Goal: Task Accomplishment & Management: Use online tool/utility

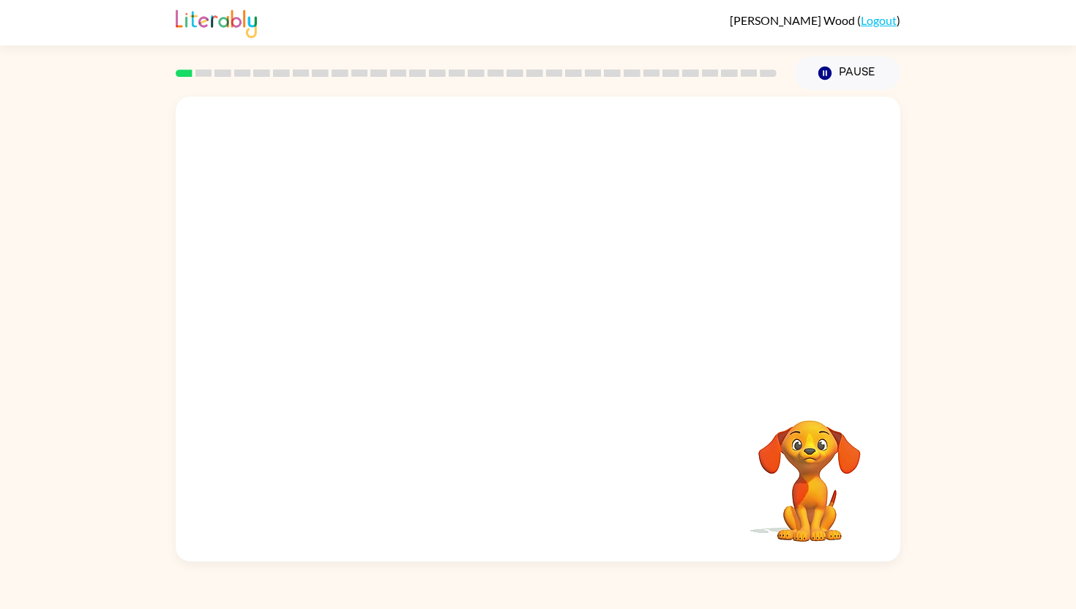
click at [492, 253] on video "Your browser must support playing .mp4 files to use Literably. Please try using…" at bounding box center [538, 243] width 725 height 293
click at [616, 309] on video "Your browser must support playing .mp4 files to use Literably. Please try using…" at bounding box center [538, 243] width 725 height 293
click at [594, 308] on video "Your browser must support playing .mp4 files to use Literably. Please try using…" at bounding box center [538, 243] width 725 height 293
click at [619, 305] on video "Your browser must support playing .mp4 files to use Literably. Please try using…" at bounding box center [538, 243] width 725 height 293
click at [635, 305] on video "Your browser must support playing .mp4 files to use Literably. Please try using…" at bounding box center [538, 243] width 725 height 293
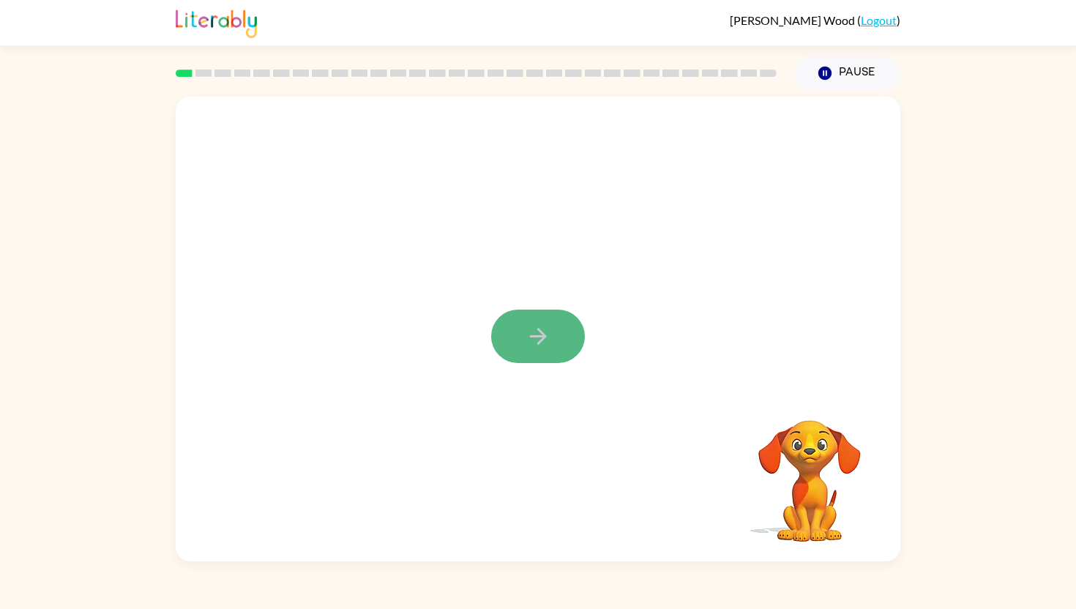
click at [544, 350] on button "button" at bounding box center [538, 336] width 94 height 53
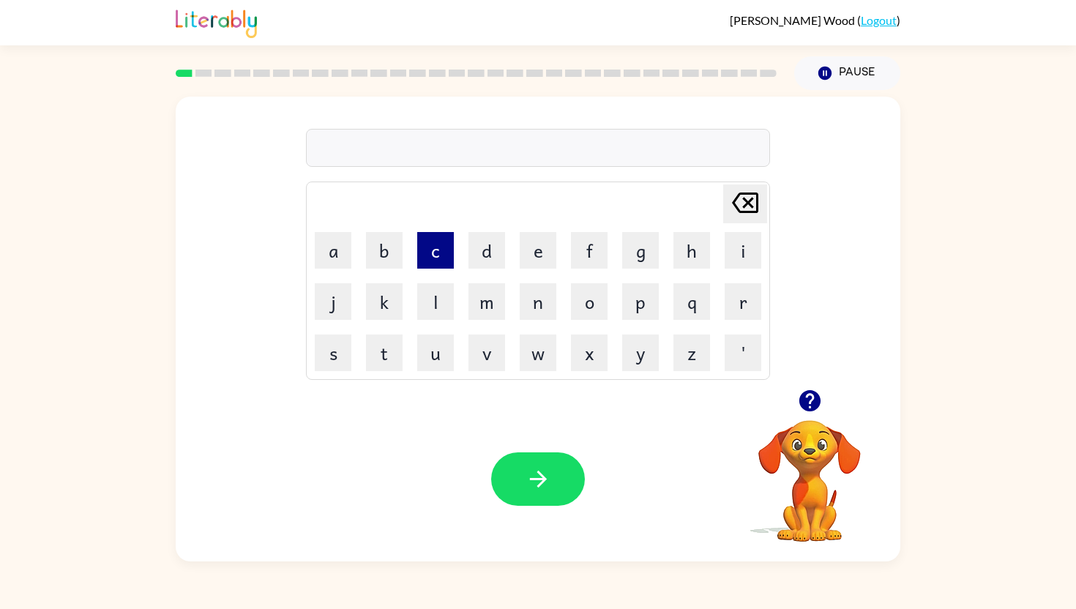
click at [438, 265] on button "c" at bounding box center [435, 250] width 37 height 37
click at [581, 298] on button "o" at bounding box center [589, 301] width 37 height 37
click at [540, 302] on button "n" at bounding box center [538, 301] width 37 height 37
click at [601, 247] on button "f" at bounding box center [589, 250] width 37 height 37
click at [532, 259] on button "e" at bounding box center [538, 250] width 37 height 37
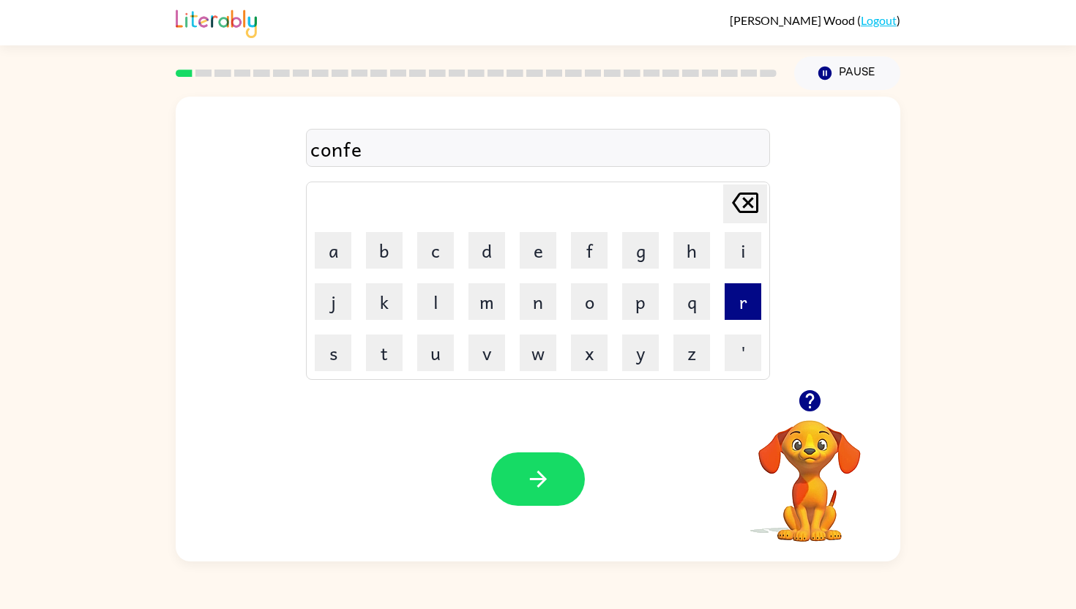
click at [740, 305] on button "r" at bounding box center [743, 301] width 37 height 37
click at [538, 305] on button "n" at bounding box center [538, 301] width 37 height 37
click at [534, 486] on icon "button" at bounding box center [539, 479] width 26 height 26
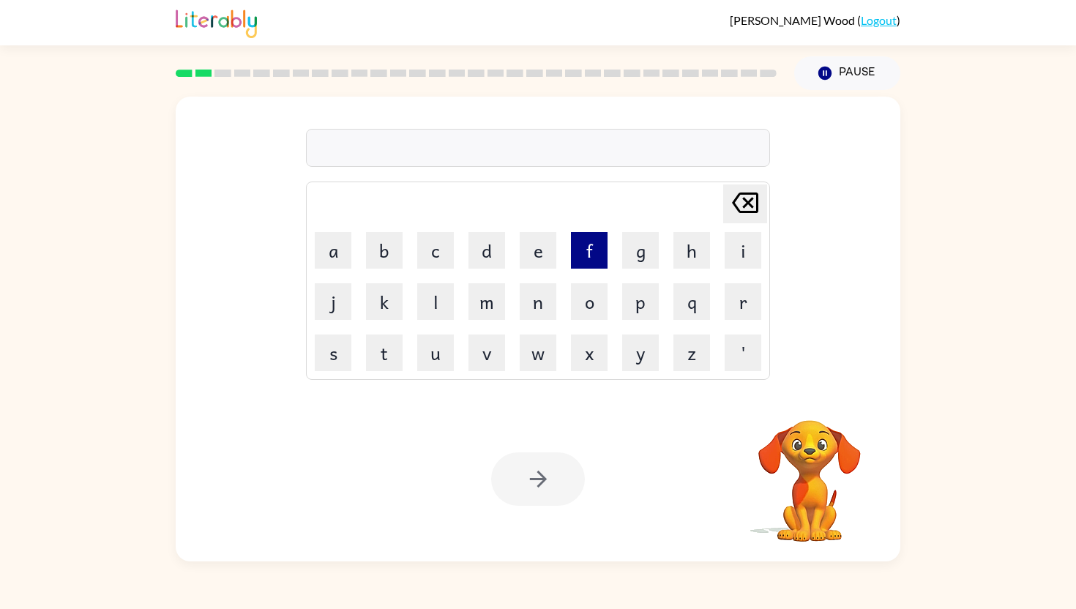
click at [594, 262] on button "f" at bounding box center [589, 250] width 37 height 37
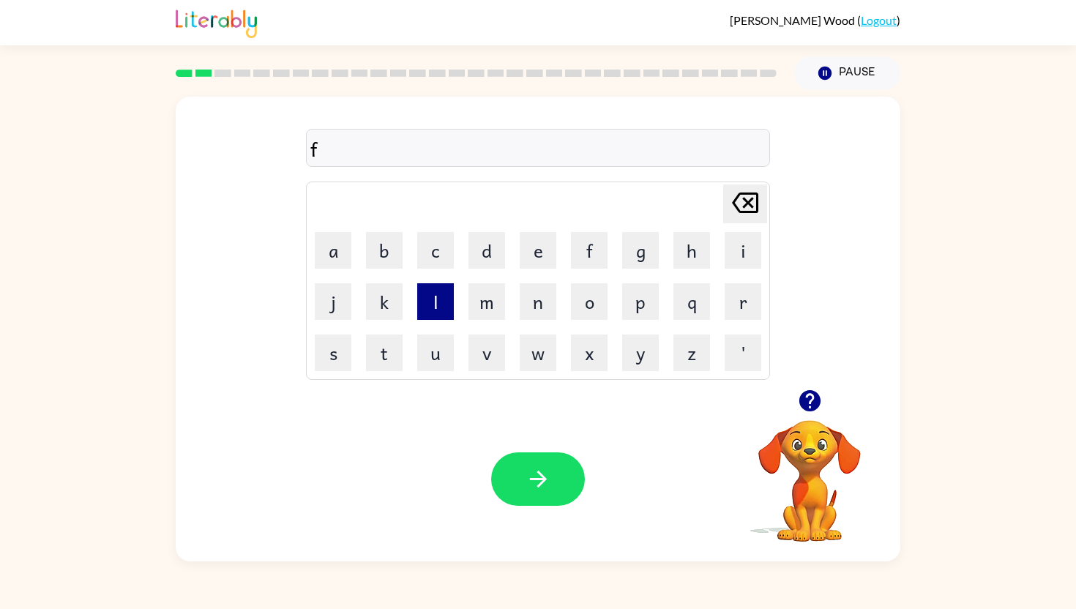
click at [426, 297] on button "l" at bounding box center [435, 301] width 37 height 37
click at [590, 294] on button "o" at bounding box center [589, 301] width 37 height 37
click at [539, 348] on button "w" at bounding box center [538, 353] width 37 height 37
click at [746, 211] on icon at bounding box center [745, 203] width 26 height 21
click at [745, 212] on icon at bounding box center [745, 203] width 26 height 21
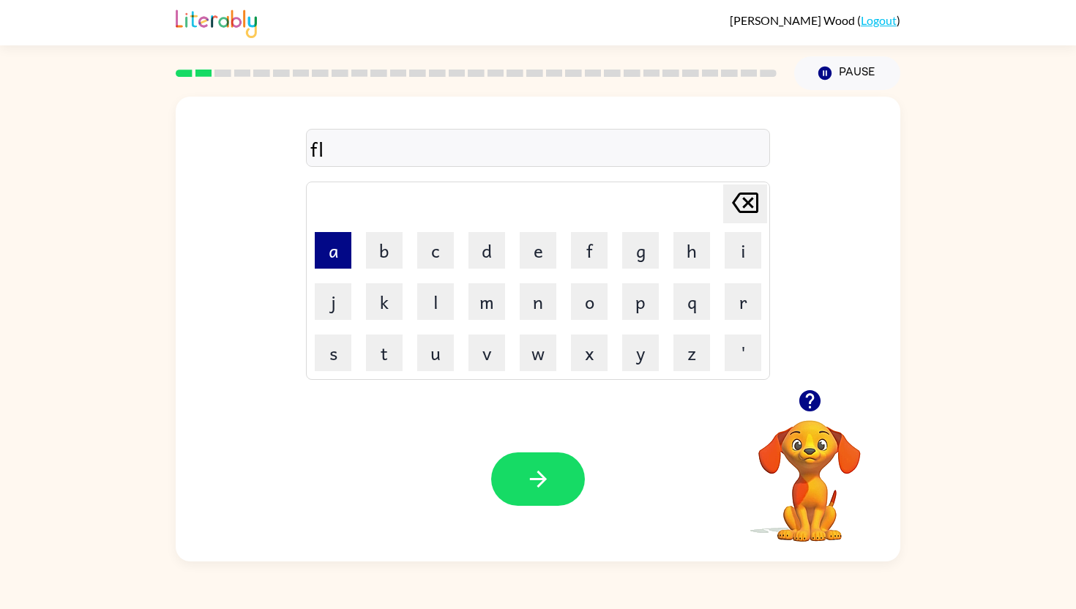
click at [332, 265] on button "a" at bounding box center [333, 250] width 37 height 37
click at [529, 362] on button "w" at bounding box center [538, 353] width 37 height 37
click at [536, 465] on button "button" at bounding box center [538, 479] width 94 height 53
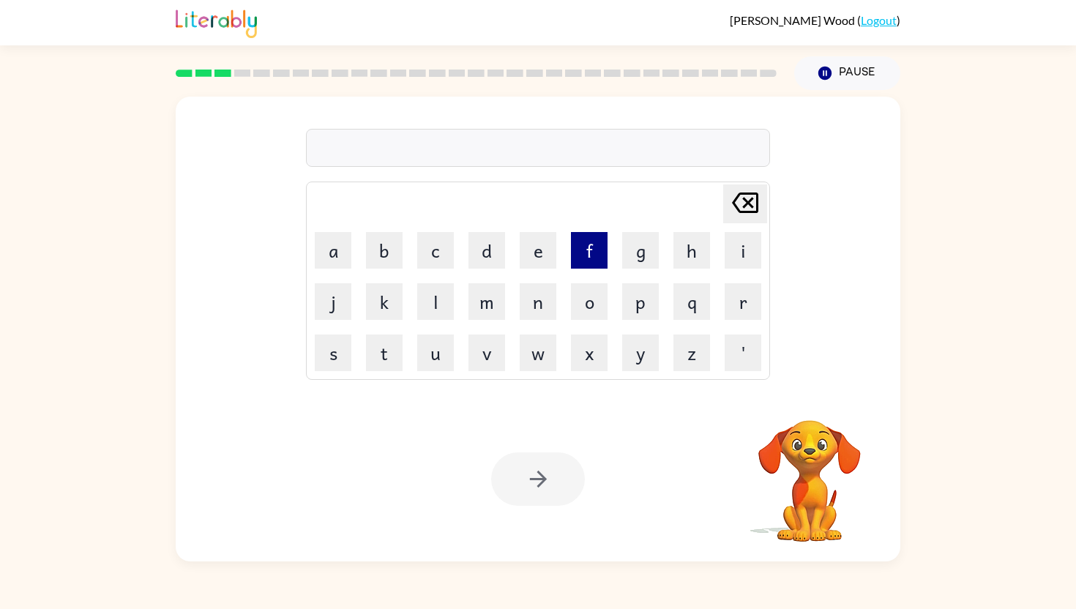
click at [583, 250] on button "f" at bounding box center [589, 250] width 37 height 37
click at [729, 258] on button "i" at bounding box center [743, 250] width 37 height 37
click at [735, 305] on button "r" at bounding box center [743, 301] width 37 height 37
click at [540, 253] on button "e" at bounding box center [538, 250] width 37 height 37
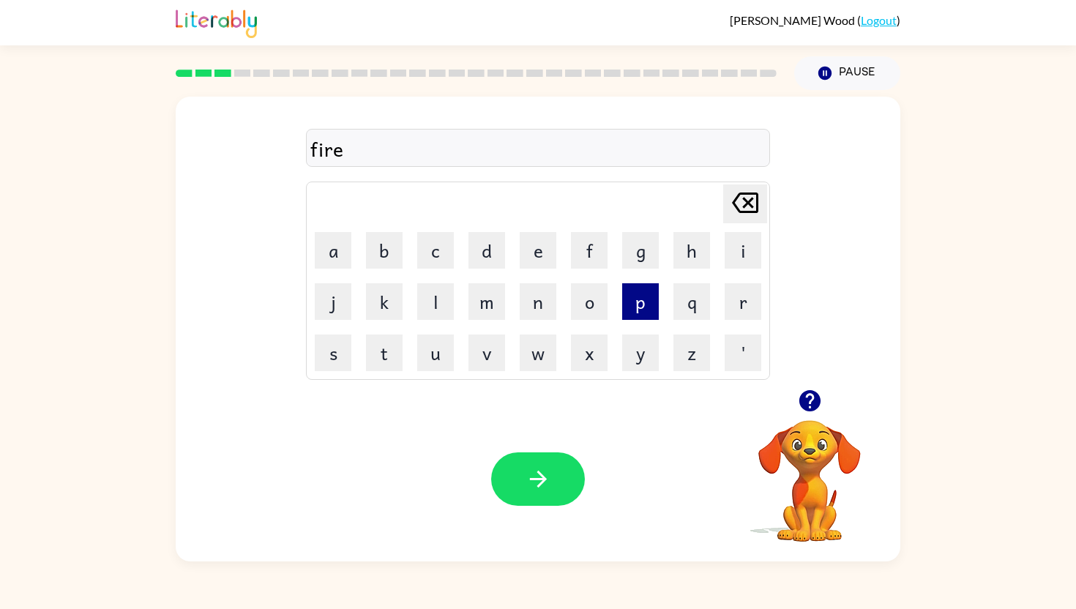
click at [633, 295] on button "p" at bounding box center [640, 301] width 37 height 37
click at [734, 308] on button "r" at bounding box center [743, 301] width 37 height 37
click at [592, 298] on button "o" at bounding box center [589, 301] width 37 height 37
click at [584, 256] on button "f" at bounding box center [589, 250] width 37 height 37
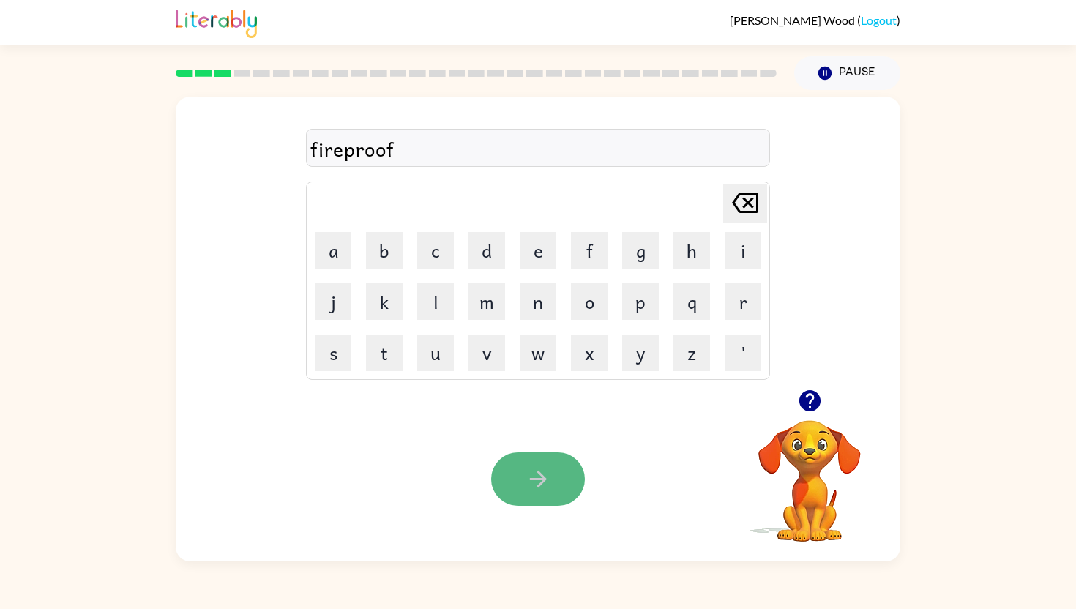
click at [536, 474] on icon "button" at bounding box center [539, 479] width 26 height 26
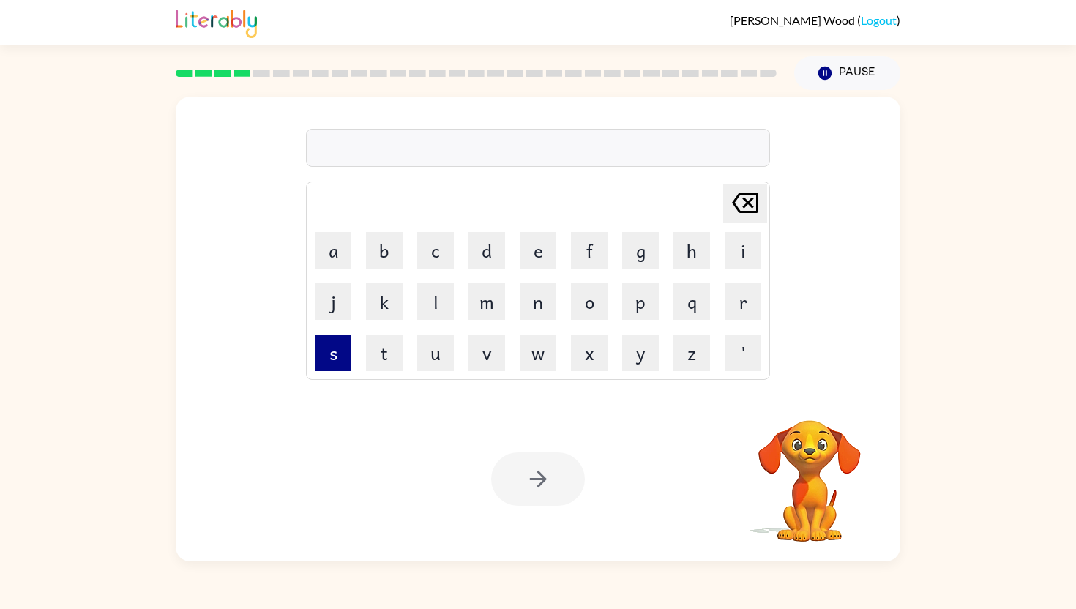
click at [331, 359] on button "s" at bounding box center [333, 353] width 37 height 37
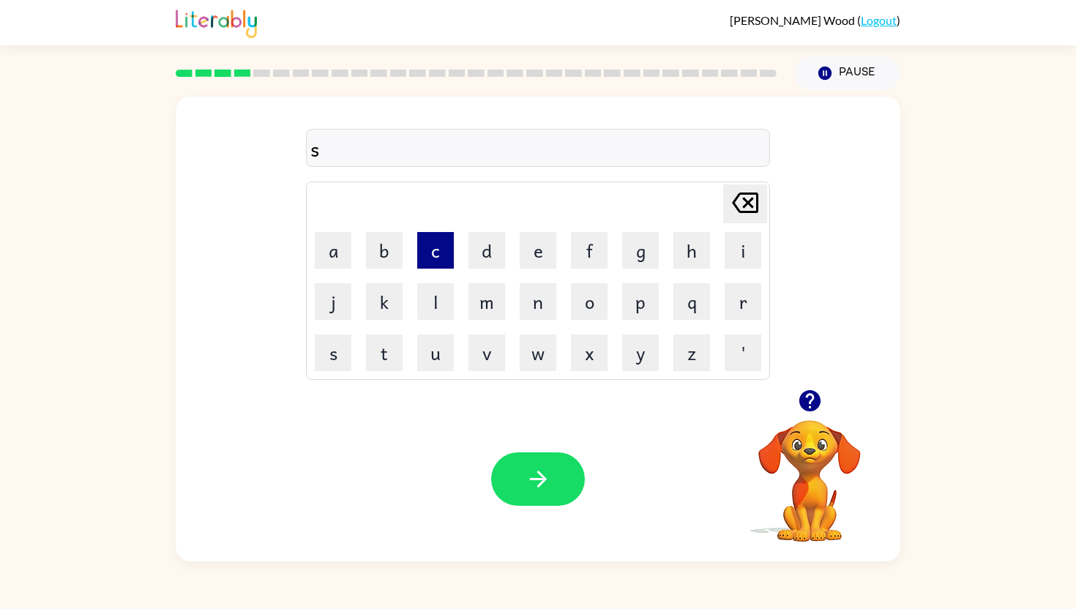
click at [439, 260] on button "c" at bounding box center [435, 250] width 37 height 37
click at [738, 295] on button "r" at bounding box center [743, 301] width 37 height 37
click at [335, 259] on button "a" at bounding box center [333, 250] width 37 height 37
click at [436, 363] on button "u" at bounding box center [435, 353] width 37 height 37
click at [747, 200] on icon at bounding box center [745, 203] width 26 height 21
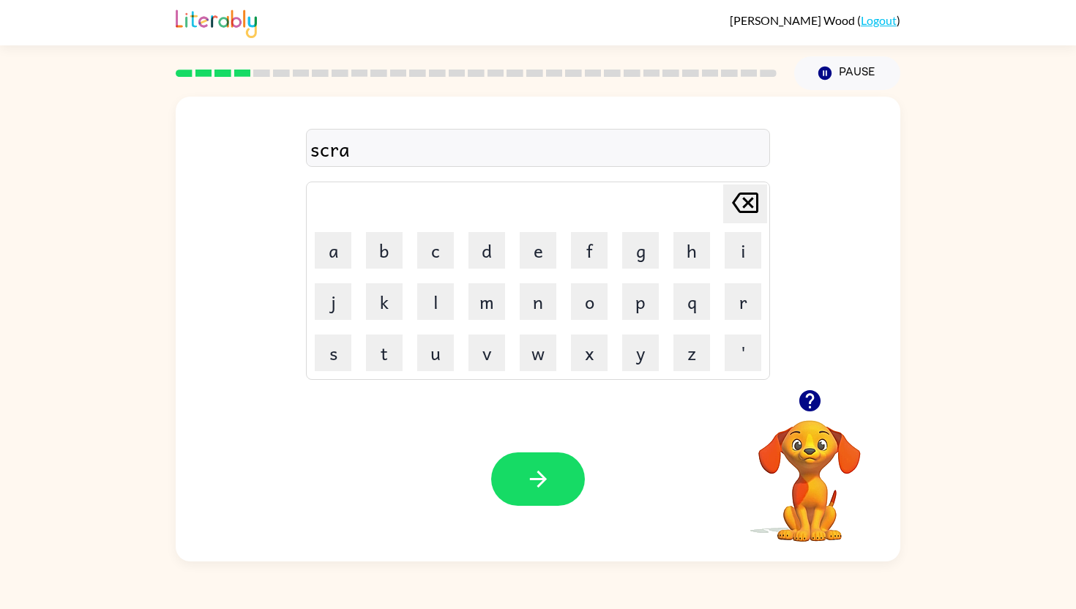
click at [747, 200] on icon at bounding box center [745, 203] width 26 height 21
click at [433, 352] on button "u" at bounding box center [435, 353] width 37 height 37
click at [538, 354] on button "w" at bounding box center [538, 353] width 37 height 37
click at [550, 453] on button "button" at bounding box center [538, 479] width 94 height 53
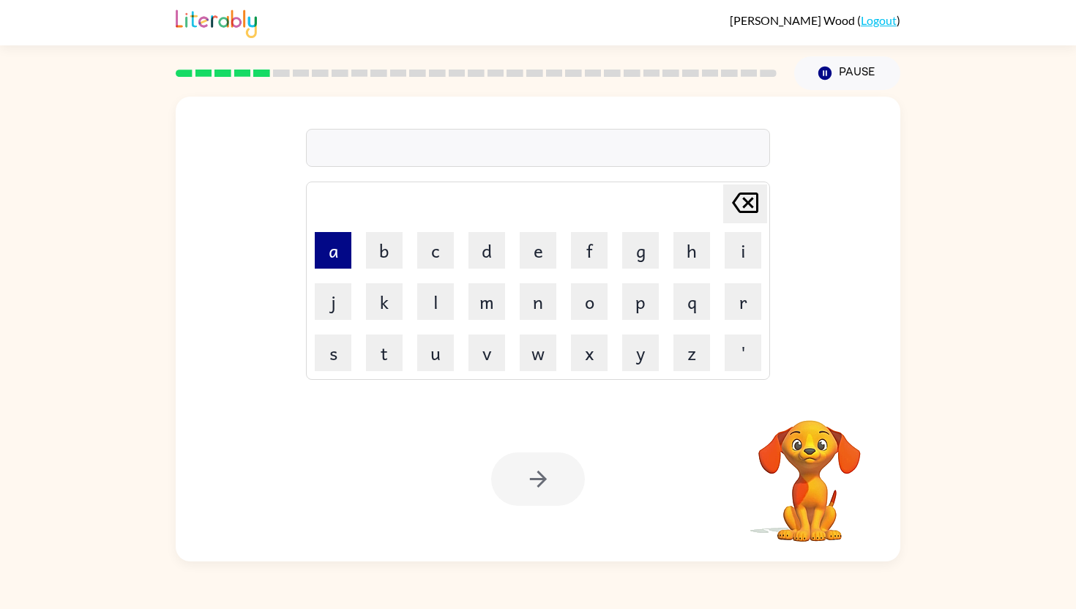
click at [321, 264] on button "a" at bounding box center [333, 250] width 37 height 37
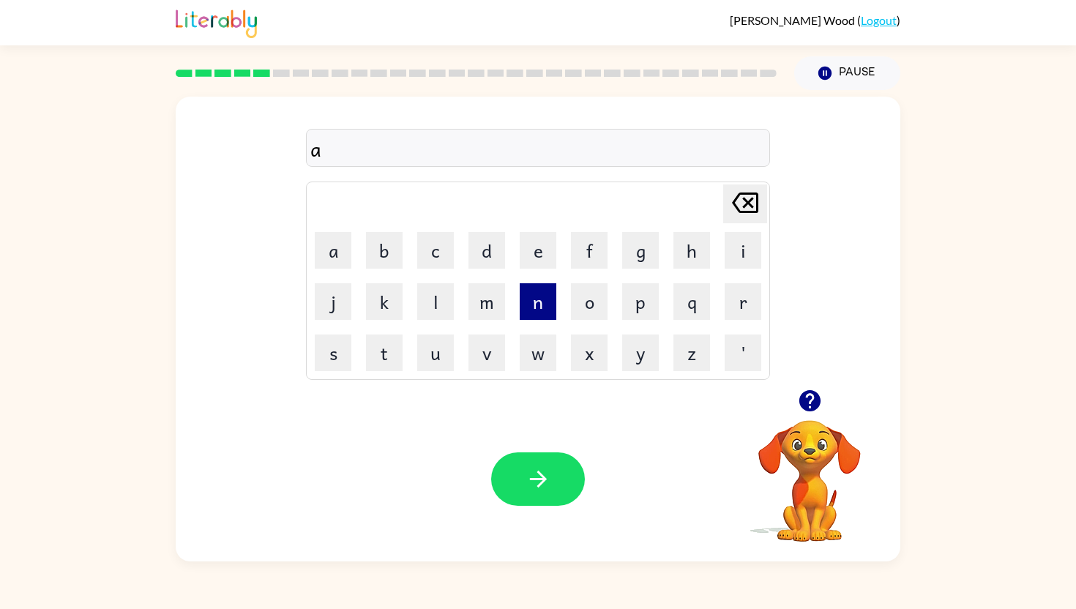
click at [540, 319] on button "n" at bounding box center [538, 301] width 37 height 37
click at [577, 314] on button "o" at bounding box center [589, 301] width 37 height 37
click at [743, 299] on button "r" at bounding box center [743, 301] width 37 height 37
click at [500, 301] on button "m" at bounding box center [487, 301] width 37 height 37
click at [738, 264] on button "i" at bounding box center [743, 250] width 37 height 37
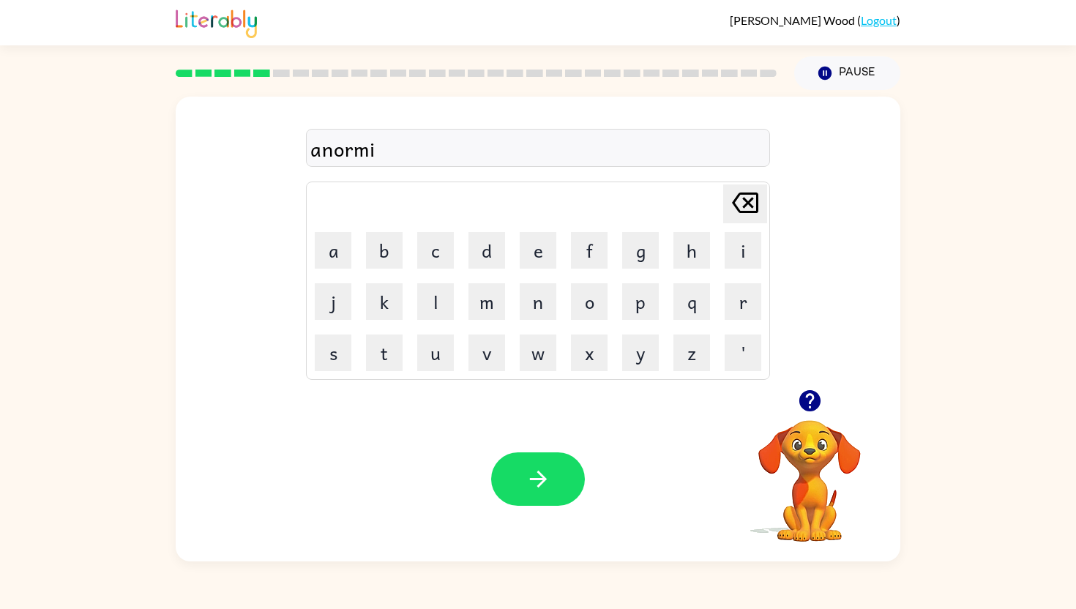
click at [797, 437] on video "Your browser must support playing .mp4 files to use Literably. Please try using…" at bounding box center [810, 471] width 146 height 146
click at [344, 349] on button "s" at bounding box center [333, 353] width 37 height 37
click at [514, 477] on button "button" at bounding box center [538, 479] width 94 height 53
click at [536, 305] on button "n" at bounding box center [538, 301] width 37 height 37
click at [598, 310] on button "o" at bounding box center [589, 301] width 37 height 37
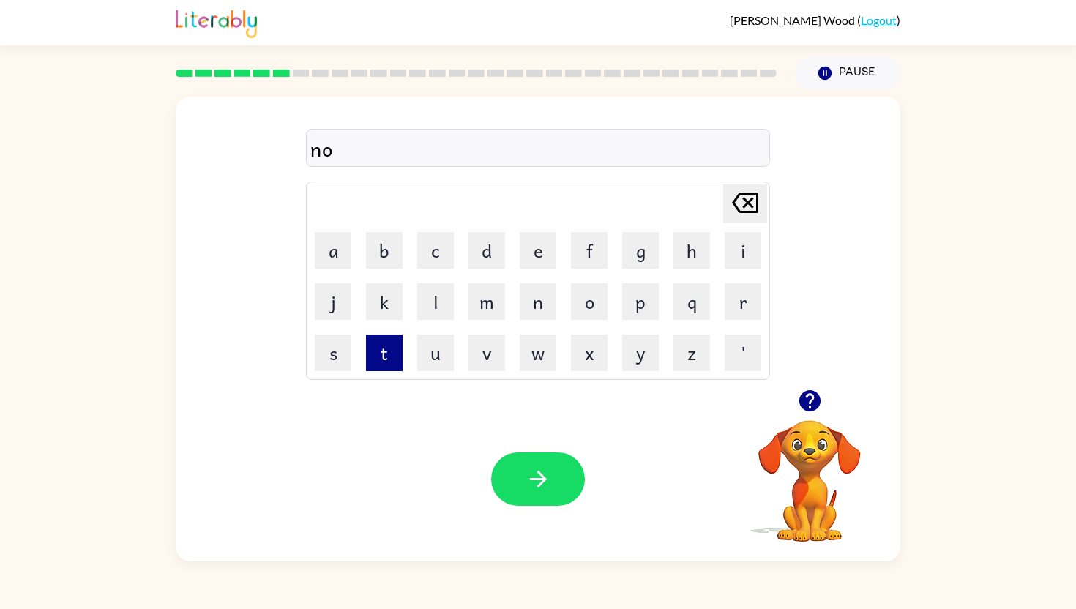
click at [393, 352] on button "t" at bounding box center [384, 353] width 37 height 37
click at [447, 307] on button "l" at bounding box center [435, 301] width 37 height 37
click at [385, 258] on button "b" at bounding box center [384, 250] width 37 height 37
click at [440, 311] on button "l" at bounding box center [435, 301] width 37 height 37
click at [536, 267] on button "e" at bounding box center [538, 250] width 37 height 37
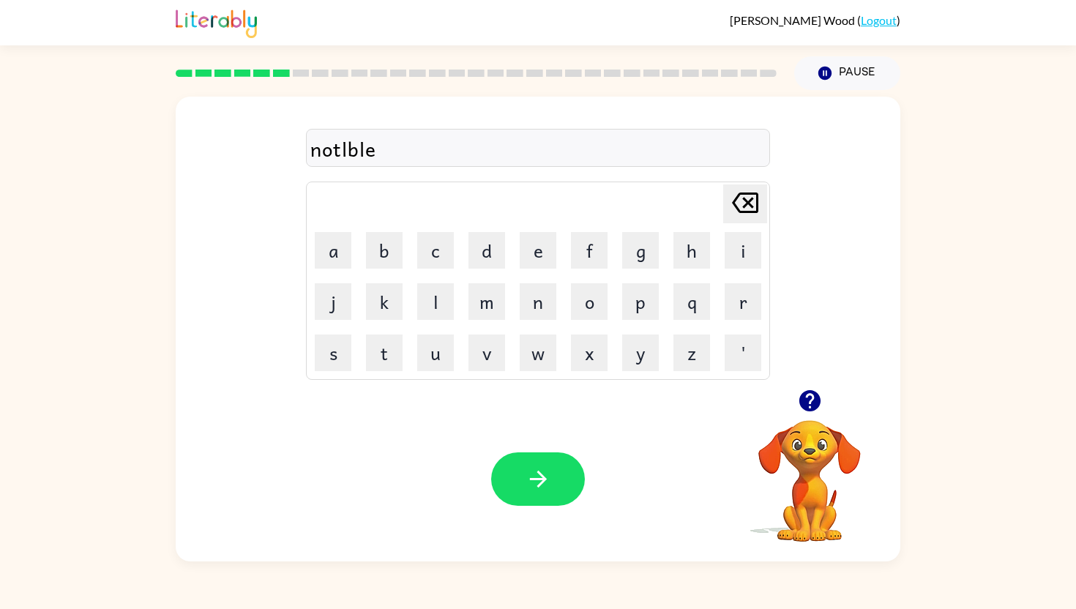
click at [340, 151] on div "notlble" at bounding box center [537, 148] width 455 height 31
click at [339, 146] on div "notlble" at bounding box center [537, 148] width 455 height 31
click at [339, 149] on div "notlble" at bounding box center [537, 148] width 455 height 31
click at [342, 149] on div "notlble" at bounding box center [537, 148] width 455 height 31
click at [376, 154] on div "notlble" at bounding box center [537, 148] width 455 height 31
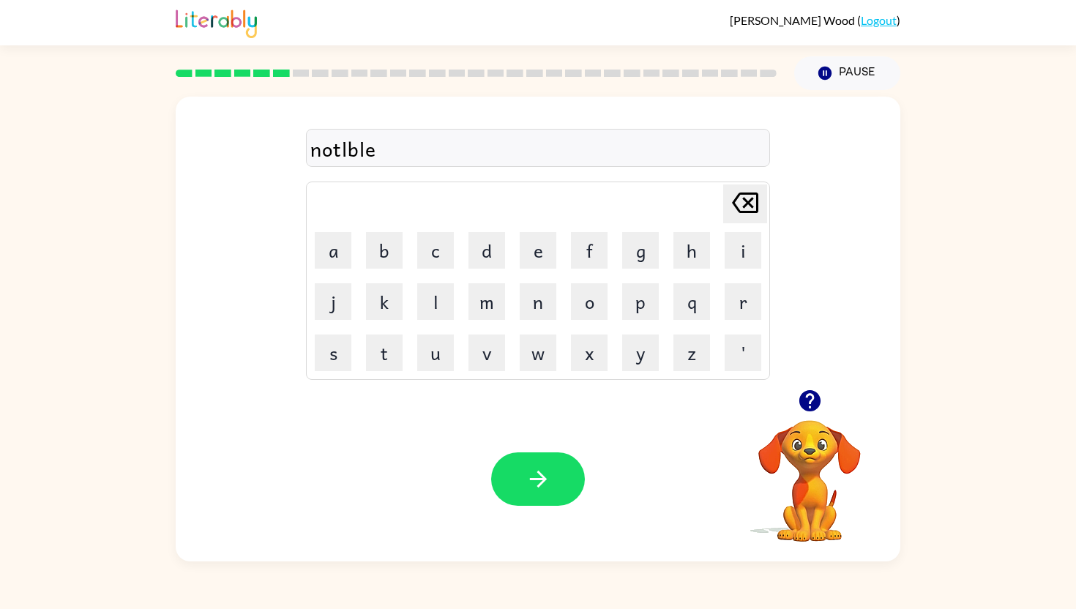
click at [759, 193] on icon "[PERSON_NAME] last character input" at bounding box center [745, 202] width 35 height 35
click at [752, 194] on icon "[PERSON_NAME] last character input" at bounding box center [745, 202] width 35 height 35
click at [752, 196] on icon "[PERSON_NAME] last character input" at bounding box center [745, 202] width 35 height 35
click at [734, 196] on icon "[PERSON_NAME] last character input" at bounding box center [745, 202] width 35 height 35
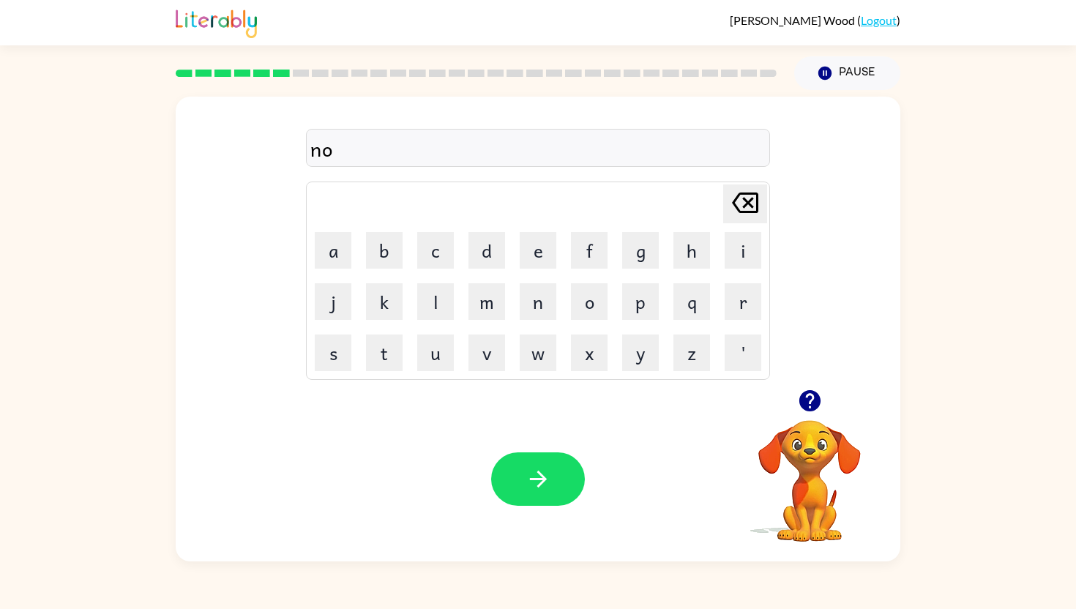
type button "delete"
click at [517, 486] on button "button" at bounding box center [538, 479] width 94 height 53
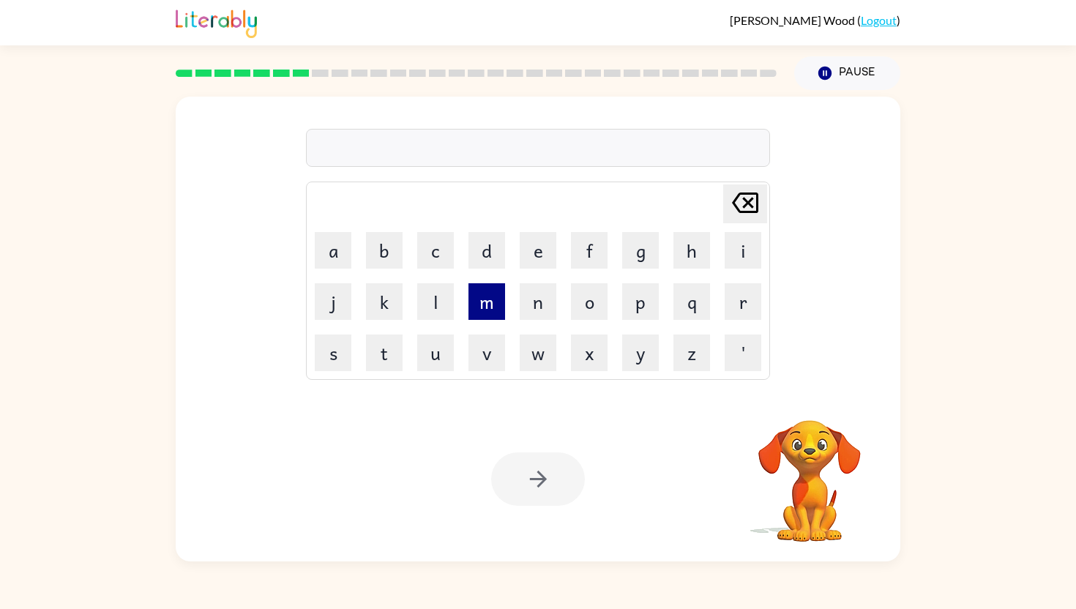
click at [486, 311] on button "m" at bounding box center [487, 301] width 37 height 37
click at [328, 253] on button "a" at bounding box center [333, 250] width 37 height 37
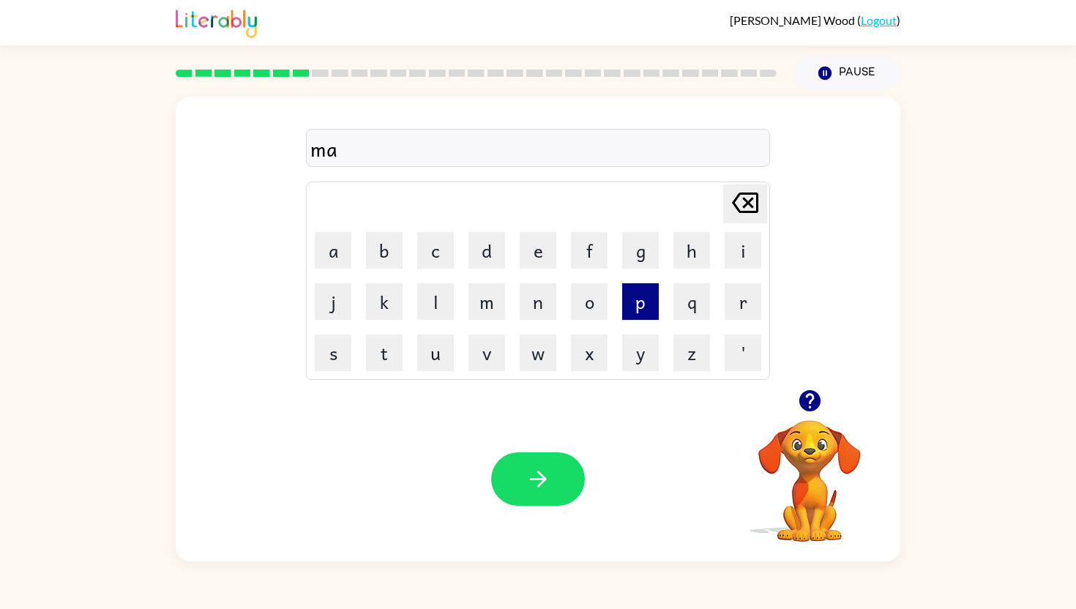
click at [634, 306] on button "p" at bounding box center [640, 301] width 37 height 37
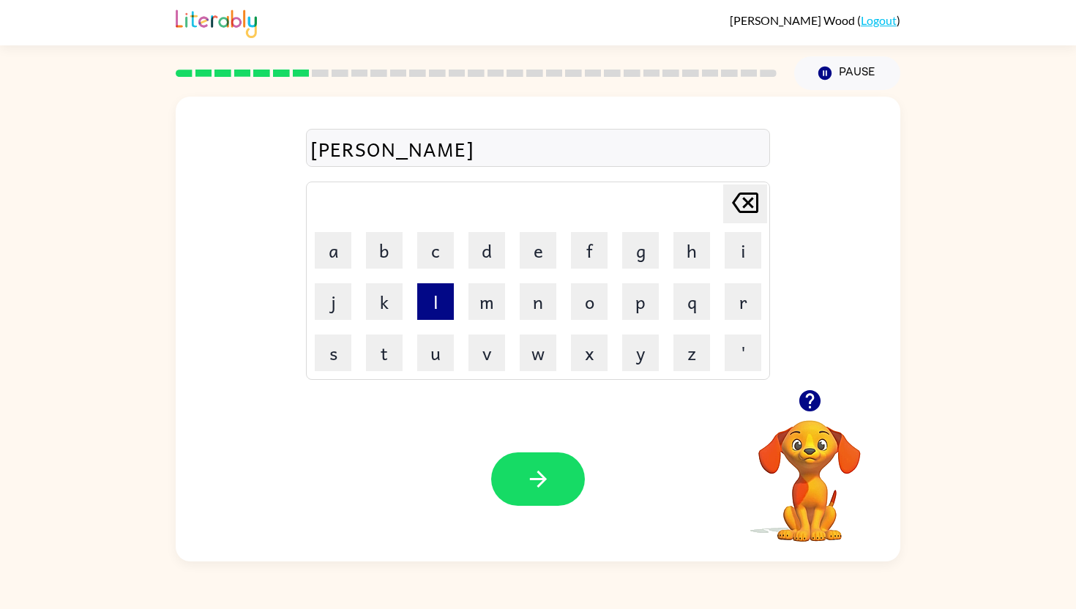
click at [435, 302] on button "l" at bounding box center [435, 301] width 37 height 37
click at [739, 209] on icon at bounding box center [745, 203] width 26 height 21
click at [436, 313] on button "l" at bounding box center [435, 301] width 37 height 37
click at [541, 247] on button "e" at bounding box center [538, 250] width 37 height 37
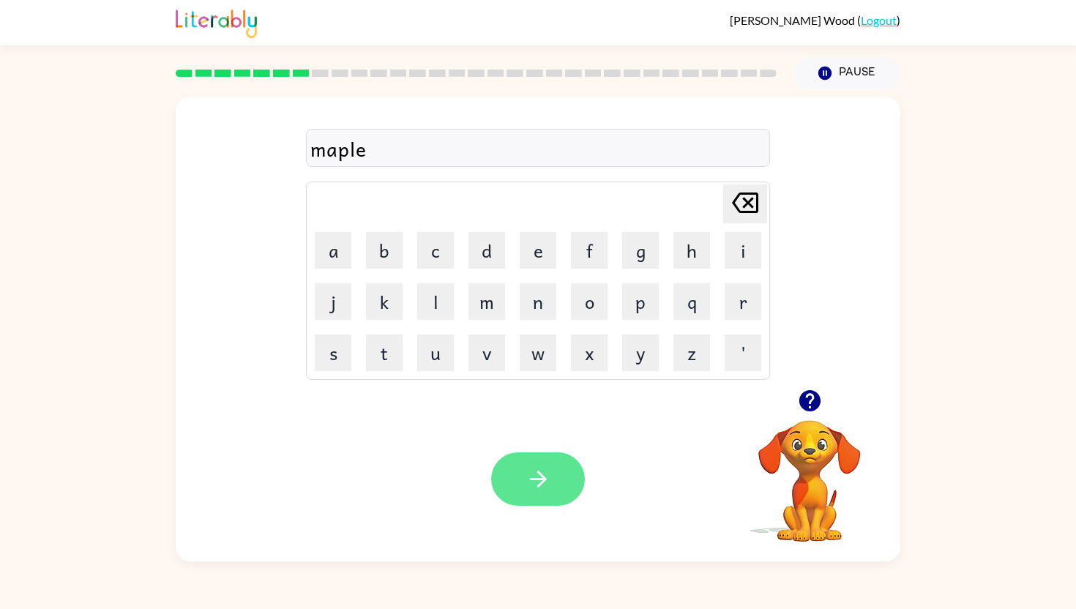
click at [524, 484] on button "button" at bounding box center [538, 479] width 94 height 53
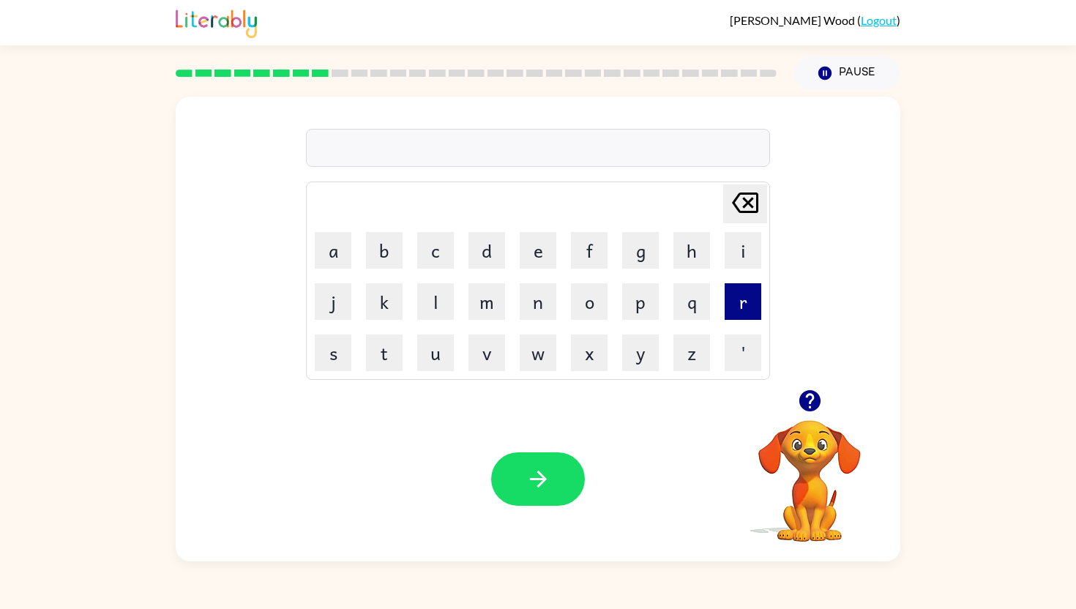
click at [740, 307] on button "r" at bounding box center [743, 301] width 37 height 37
click at [546, 244] on button "e" at bounding box center [538, 250] width 37 height 37
click at [431, 261] on button "c" at bounding box center [435, 250] width 37 height 37
click at [379, 351] on button "t" at bounding box center [384, 353] width 37 height 37
click at [333, 243] on button "a" at bounding box center [333, 250] width 37 height 37
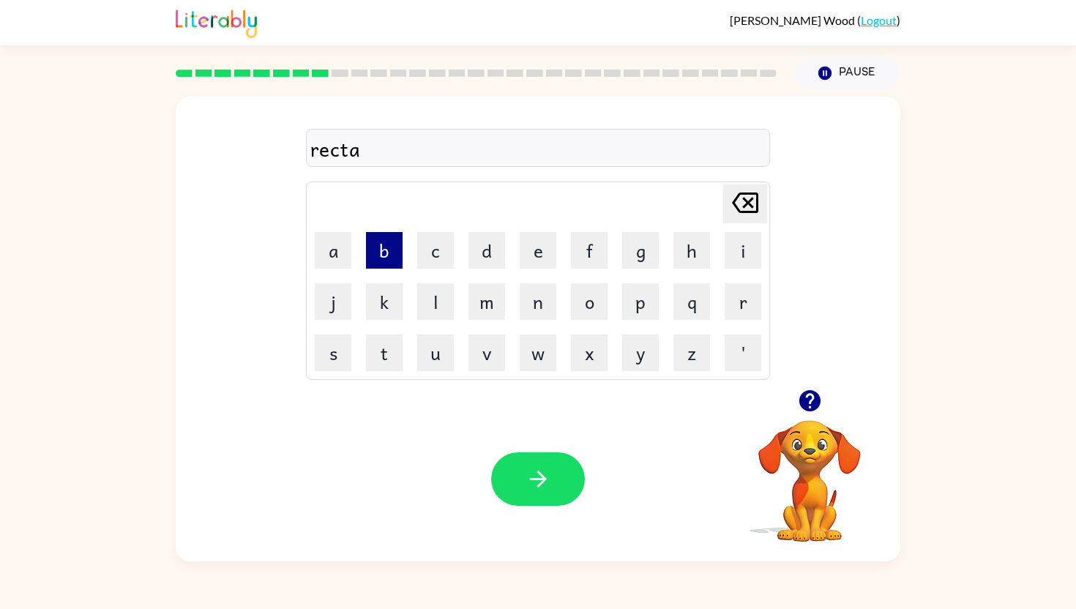
click at [376, 256] on button "b" at bounding box center [384, 250] width 37 height 37
click at [444, 298] on button "l" at bounding box center [435, 301] width 37 height 37
click at [543, 260] on button "e" at bounding box center [538, 250] width 37 height 37
type button "e"
click at [551, 205] on td "[PERSON_NAME] last character input" at bounding box center [538, 204] width 460 height 40
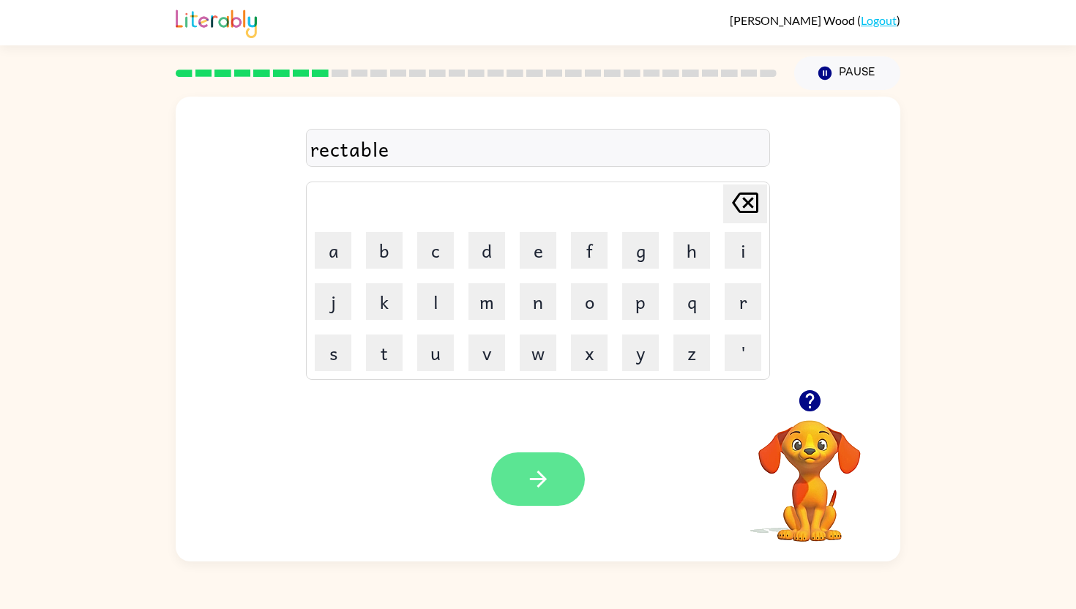
click at [546, 472] on icon "button" at bounding box center [539, 479] width 26 height 26
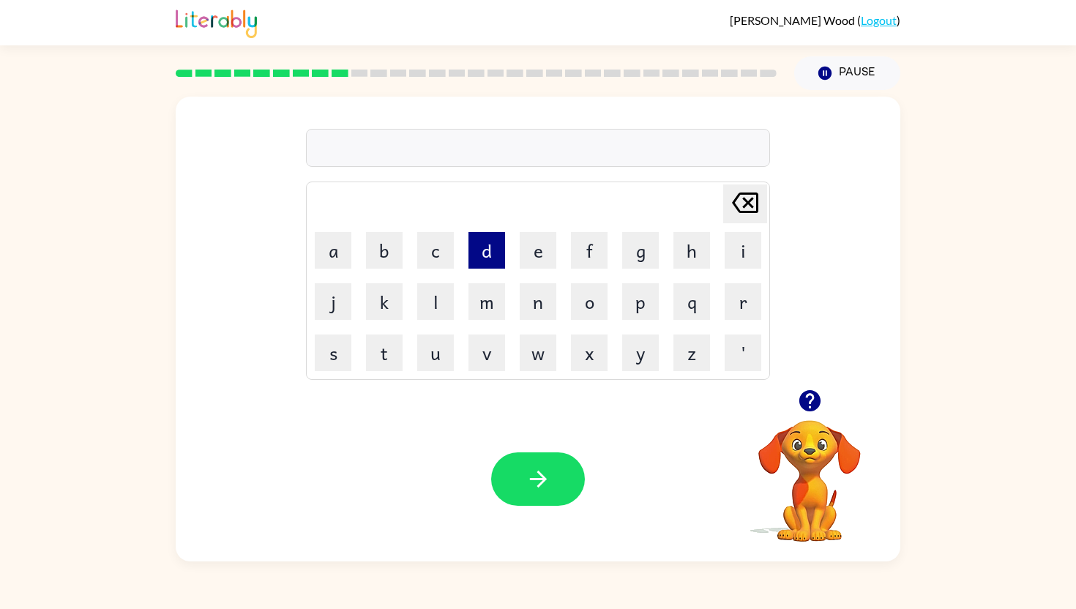
click at [491, 253] on button "d" at bounding box center [487, 250] width 37 height 37
click at [740, 256] on button "i" at bounding box center [743, 250] width 37 height 37
click at [341, 343] on button "s" at bounding box center [333, 353] width 37 height 37
click at [744, 300] on button "r" at bounding box center [743, 301] width 37 height 37
click at [650, 349] on button "y" at bounding box center [640, 353] width 37 height 37
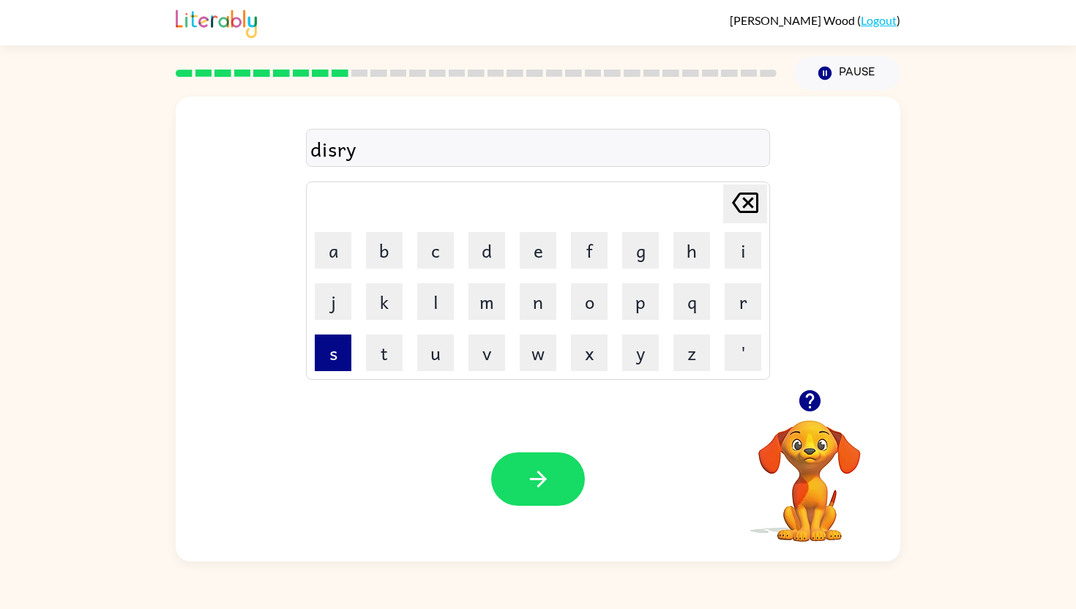
click at [319, 354] on button "s" at bounding box center [333, 353] width 37 height 37
click at [646, 301] on button "p" at bounding box center [640, 301] width 37 height 37
click at [524, 264] on button "e" at bounding box center [538, 250] width 37 height 37
click at [450, 244] on button "c" at bounding box center [435, 250] width 37 height 37
click at [380, 352] on button "t" at bounding box center [384, 353] width 37 height 37
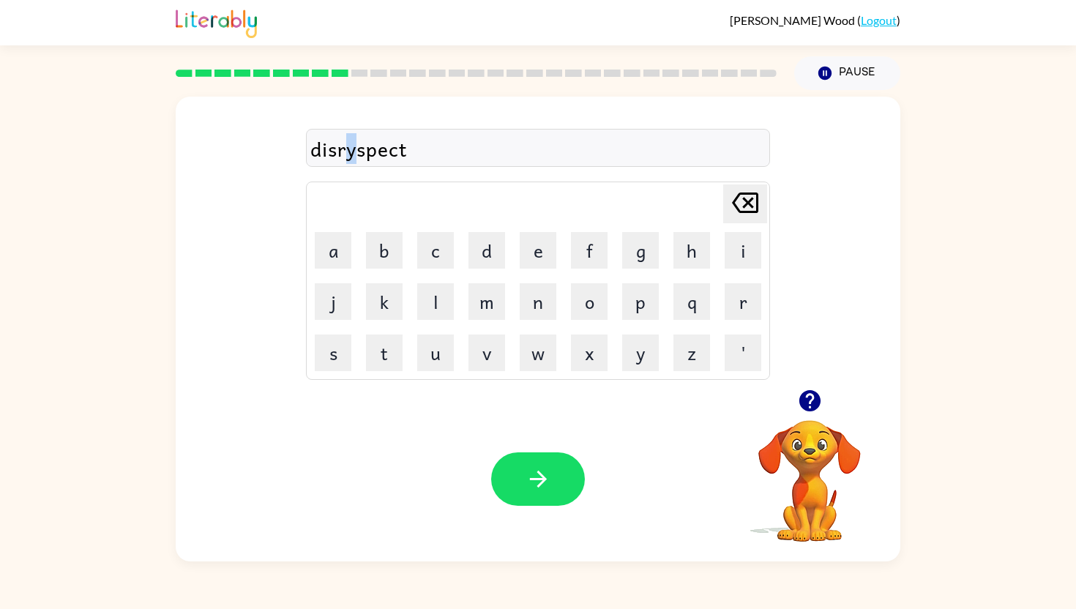
drag, startPoint x: 356, startPoint y: 151, endPoint x: 345, endPoint y: 150, distance: 11.0
click at [346, 150] on div "disryspect" at bounding box center [537, 148] width 455 height 31
drag, startPoint x: 359, startPoint y: 152, endPoint x: 349, endPoint y: 152, distance: 10.3
click at [349, 152] on div "disryspec" at bounding box center [537, 148] width 455 height 31
drag, startPoint x: 356, startPoint y: 152, endPoint x: 345, endPoint y: 152, distance: 11.0
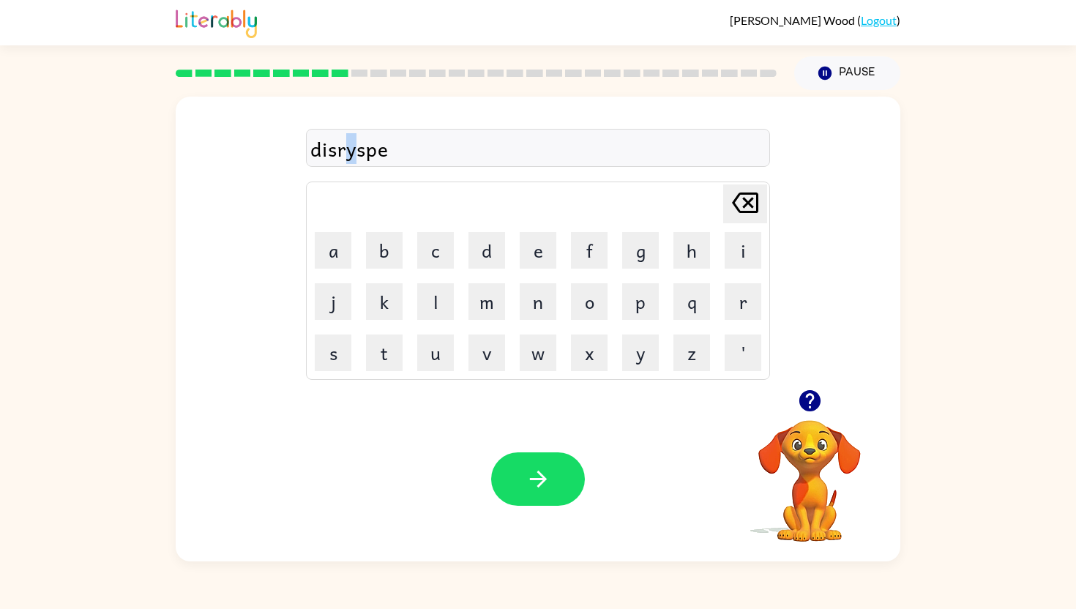
click at [345, 152] on div "disryspe" at bounding box center [537, 148] width 455 height 31
click at [510, 477] on button "button" at bounding box center [538, 479] width 94 height 53
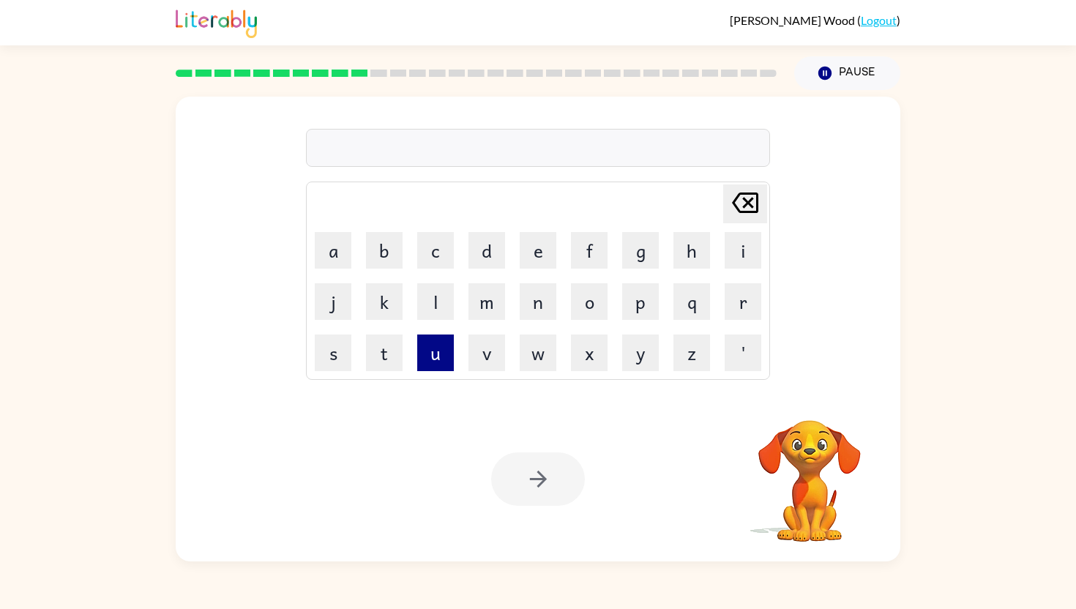
click at [436, 355] on button "u" at bounding box center [435, 353] width 37 height 37
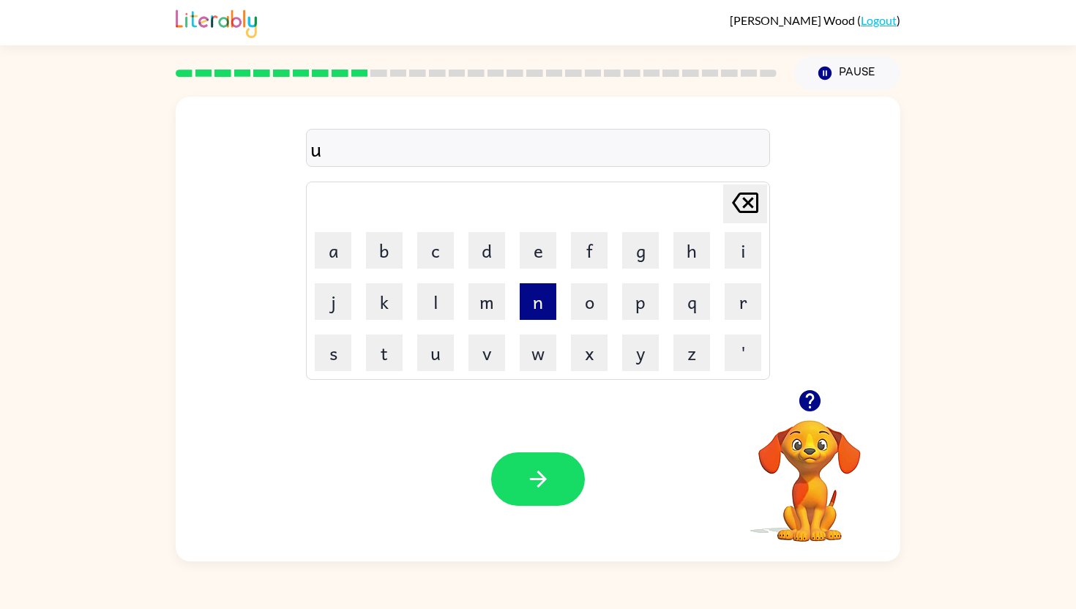
click at [528, 310] on button "n" at bounding box center [538, 301] width 37 height 37
click at [687, 249] on button "h" at bounding box center [692, 250] width 37 height 37
click at [432, 362] on button "u" at bounding box center [435, 353] width 37 height 37
click at [436, 261] on button "c" at bounding box center [435, 250] width 37 height 37
click at [387, 290] on button "k" at bounding box center [384, 301] width 37 height 37
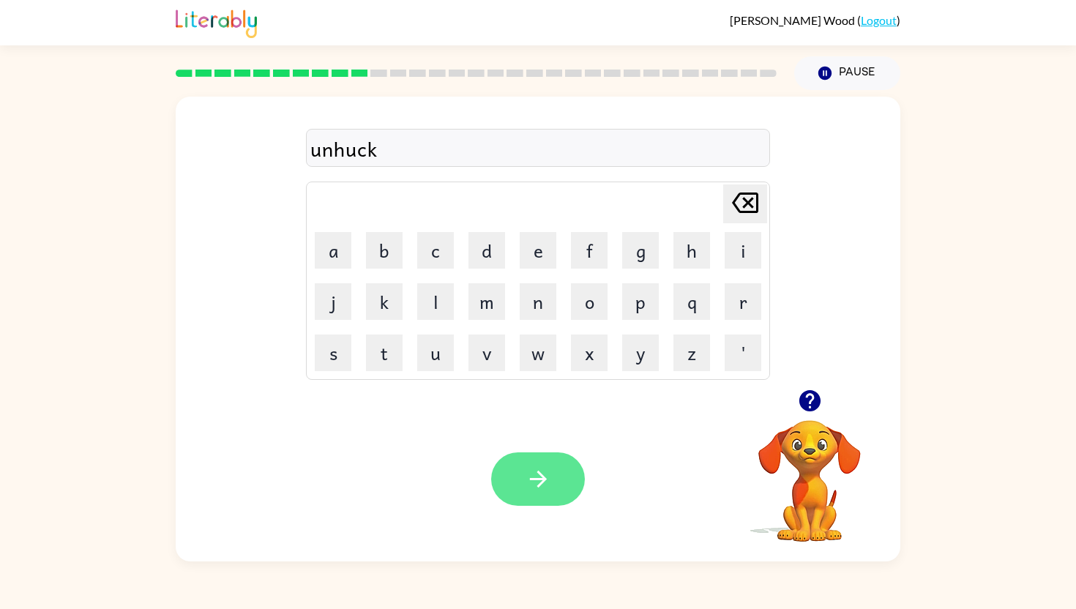
click at [535, 480] on icon "button" at bounding box center [539, 479] width 26 height 26
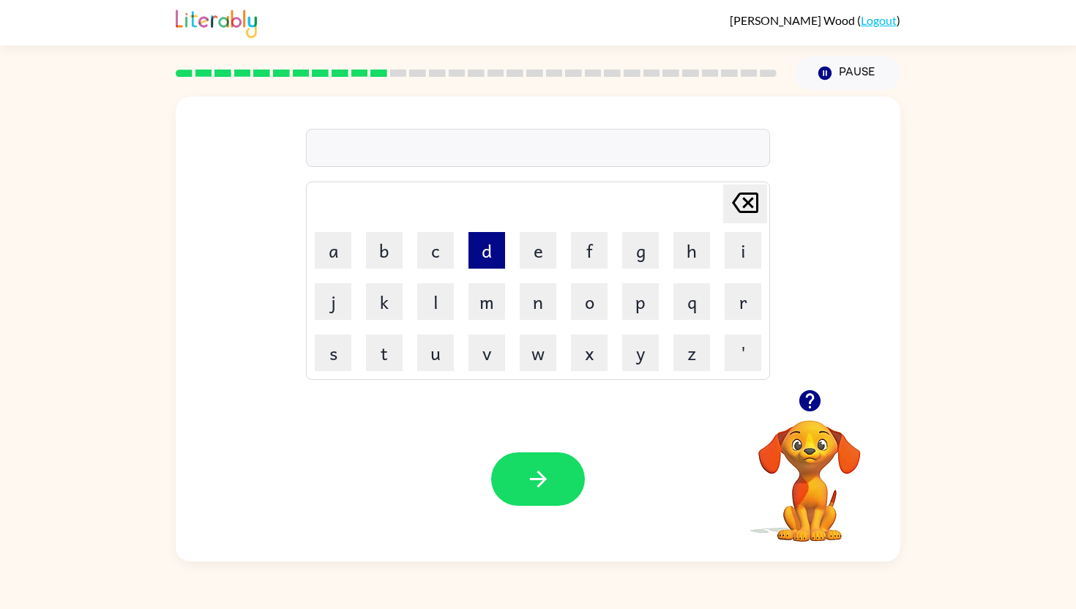
click at [480, 261] on button "d" at bounding box center [487, 250] width 37 height 37
click at [588, 295] on button "o" at bounding box center [589, 301] width 37 height 37
click at [537, 307] on button "n" at bounding box center [538, 301] width 37 height 37
click at [510, 477] on button "button" at bounding box center [538, 479] width 94 height 53
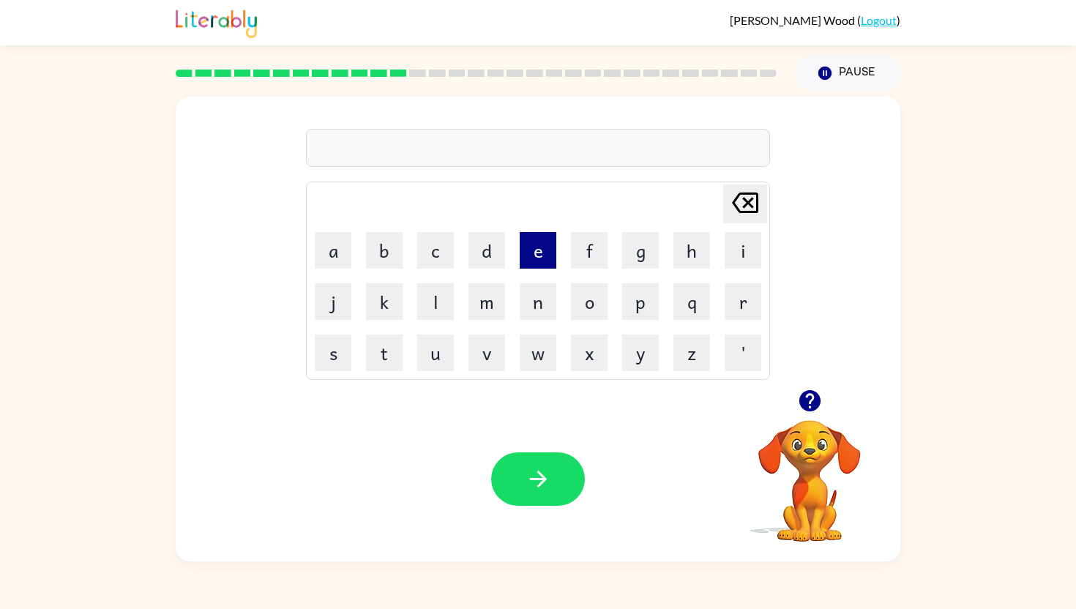
click at [528, 263] on button "e" at bounding box center [538, 250] width 37 height 37
click at [594, 365] on button "x" at bounding box center [589, 353] width 37 height 37
click at [338, 351] on button "s" at bounding box center [333, 353] width 37 height 37
click at [737, 303] on button "r" at bounding box center [743, 301] width 37 height 37
click at [529, 261] on button "e" at bounding box center [538, 250] width 37 height 37
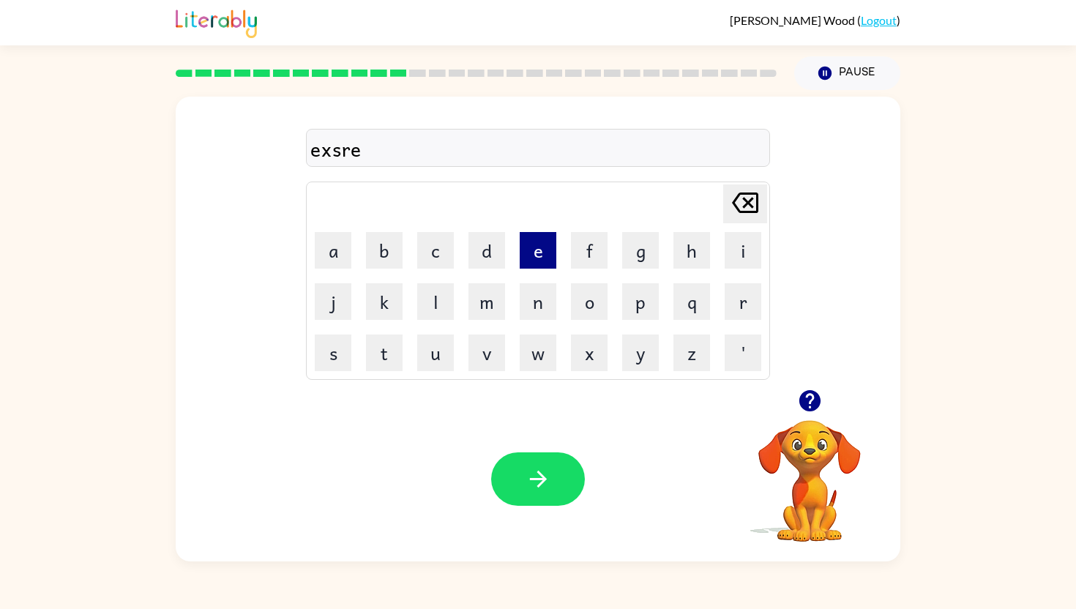
click at [529, 261] on button "e" at bounding box center [538, 250] width 37 height 37
click at [483, 306] on button "m" at bounding box center [487, 301] width 37 height 37
click at [543, 478] on icon "button" at bounding box center [537, 479] width 17 height 17
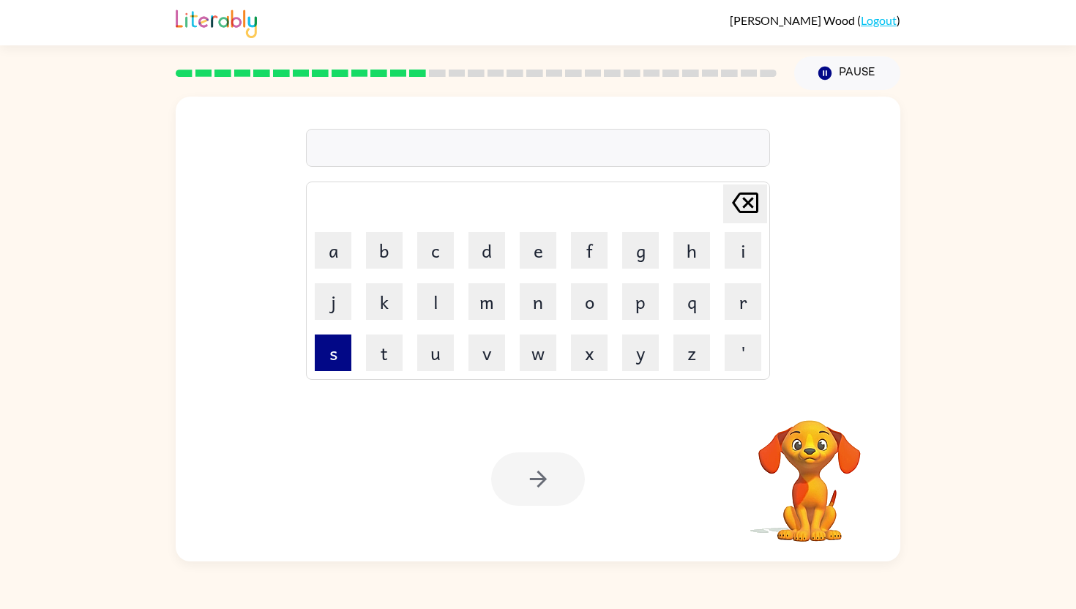
click at [332, 351] on button "s" at bounding box center [333, 353] width 37 height 37
click at [533, 361] on button "w" at bounding box center [538, 353] width 37 height 37
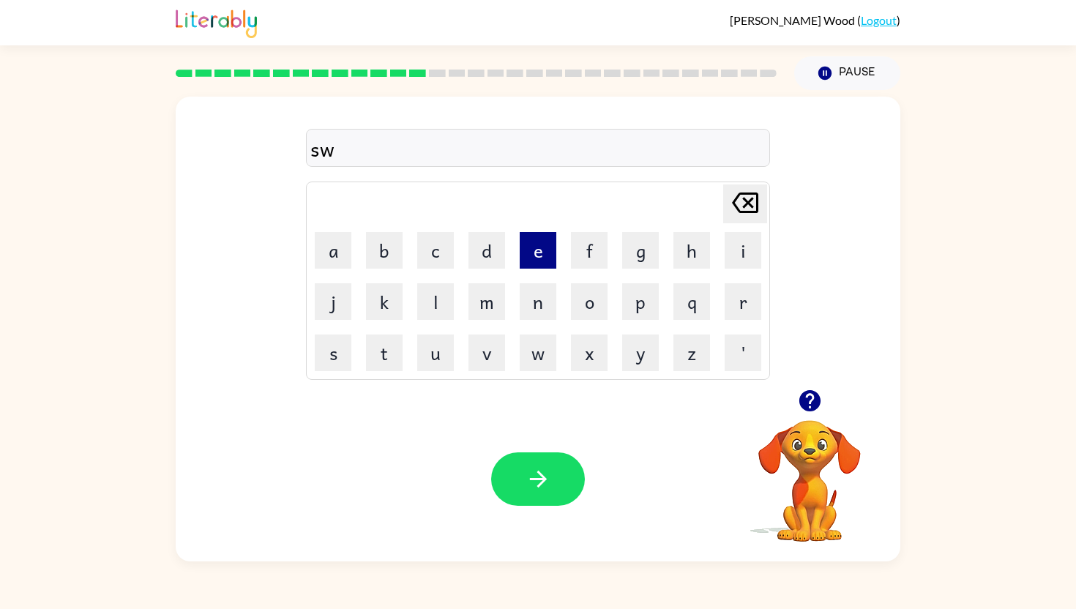
click at [540, 250] on button "e" at bounding box center [538, 250] width 37 height 37
click at [396, 352] on button "t" at bounding box center [384, 353] width 37 height 37
click at [532, 321] on td "n" at bounding box center [538, 302] width 50 height 50
click at [530, 307] on button "n" at bounding box center [538, 301] width 37 height 37
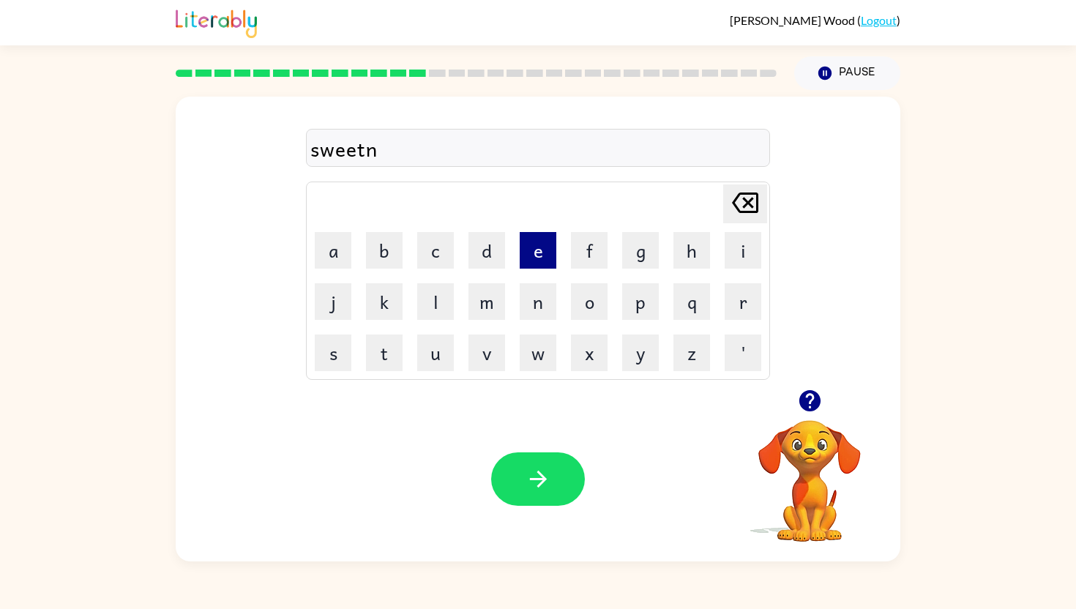
click at [537, 243] on button "e" at bounding box center [538, 250] width 37 height 37
click at [355, 359] on td "s" at bounding box center [333, 353] width 50 height 50
click at [348, 361] on button "s" at bounding box center [333, 353] width 37 height 37
click at [349, 362] on button "s" at bounding box center [333, 353] width 37 height 37
click at [748, 212] on icon "[PERSON_NAME] last character input" at bounding box center [745, 202] width 35 height 35
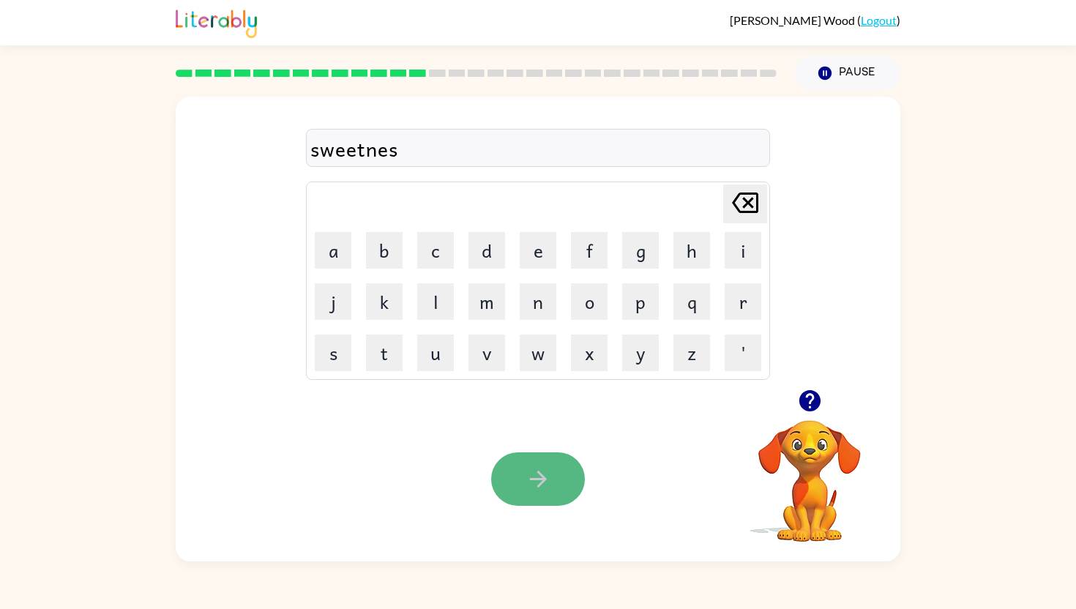
click at [527, 479] on icon "button" at bounding box center [539, 479] width 26 height 26
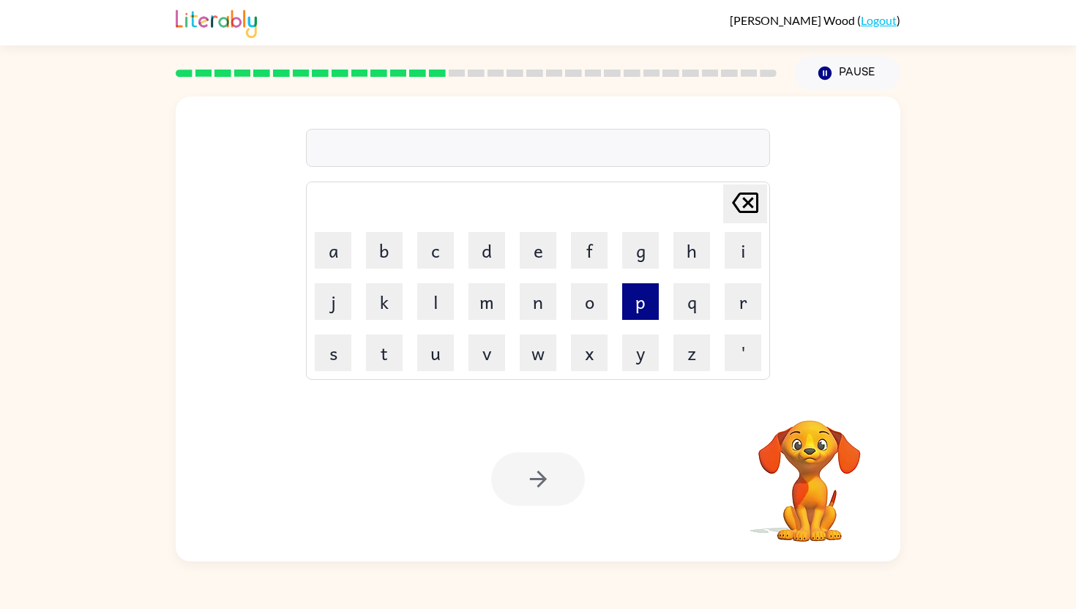
click at [642, 299] on button "p" at bounding box center [640, 301] width 37 height 37
click at [729, 299] on button "r" at bounding box center [743, 301] width 37 height 37
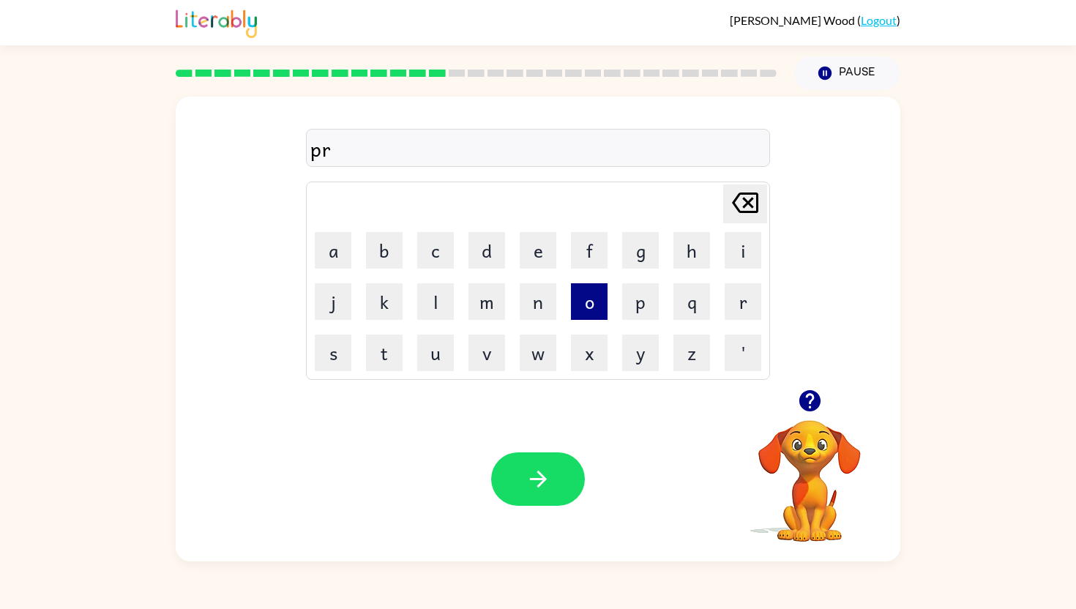
click at [589, 310] on button "o" at bounding box center [589, 301] width 37 height 37
type button "o"
click at [571, 283] on button "o" at bounding box center [589, 301] width 37 height 37
click at [423, 431] on div "Your browser must support playing .mp4 files to use Literably. Please try using…" at bounding box center [538, 479] width 725 height 165
click at [600, 313] on button "o" at bounding box center [589, 301] width 37 height 37
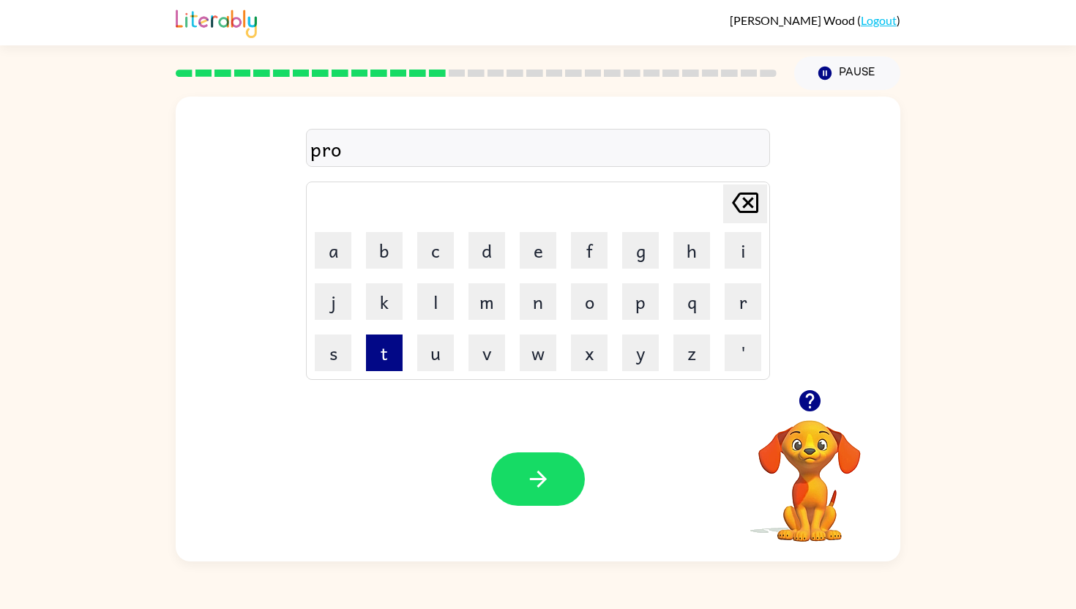
click at [393, 357] on button "t" at bounding box center [384, 353] width 37 height 37
click at [520, 249] on button "e" at bounding box center [538, 250] width 37 height 37
click at [332, 355] on button "s" at bounding box center [333, 353] width 37 height 37
click at [390, 357] on button "t" at bounding box center [384, 353] width 37 height 37
click at [556, 493] on button "button" at bounding box center [538, 479] width 94 height 53
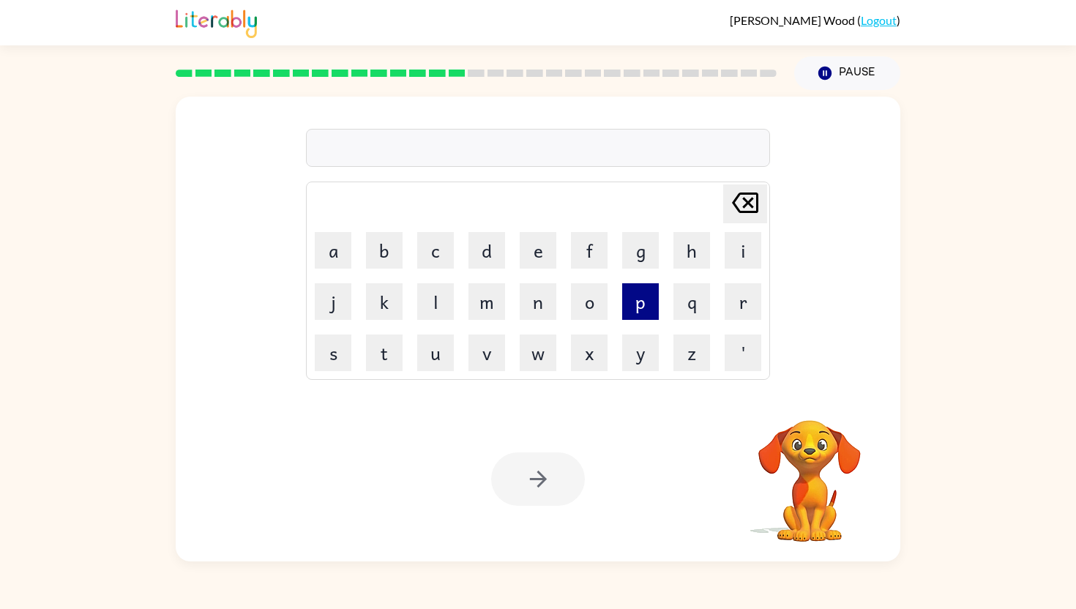
click at [645, 297] on button "p" at bounding box center [640, 301] width 37 height 37
click at [578, 310] on button "o" at bounding box center [589, 301] width 37 height 37
click at [738, 302] on button "r" at bounding box center [743, 301] width 37 height 37
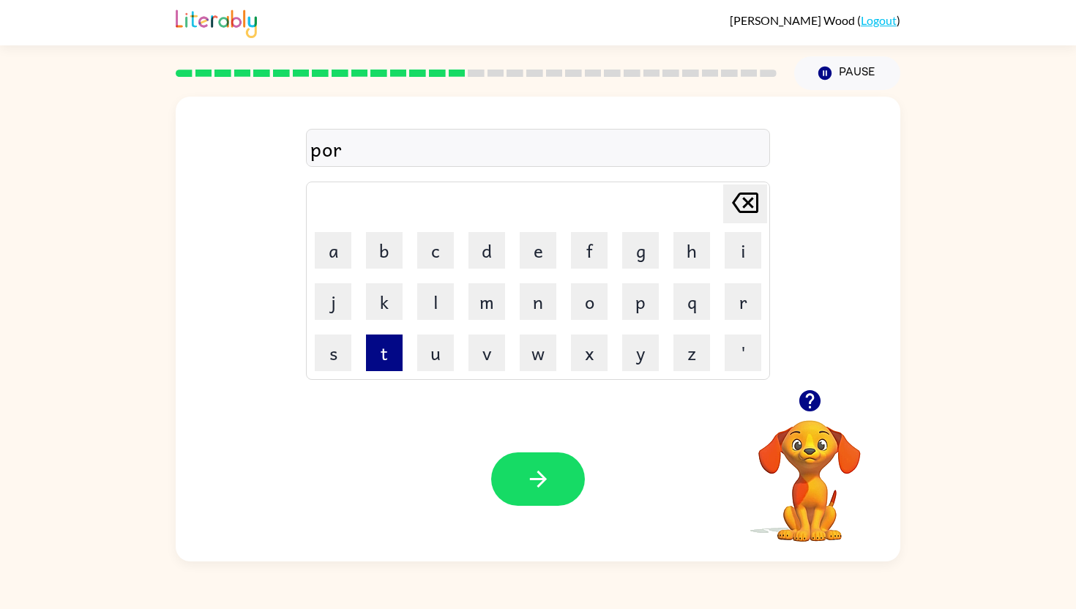
click at [379, 360] on button "t" at bounding box center [384, 353] width 37 height 37
click at [514, 466] on button "button" at bounding box center [538, 479] width 94 height 53
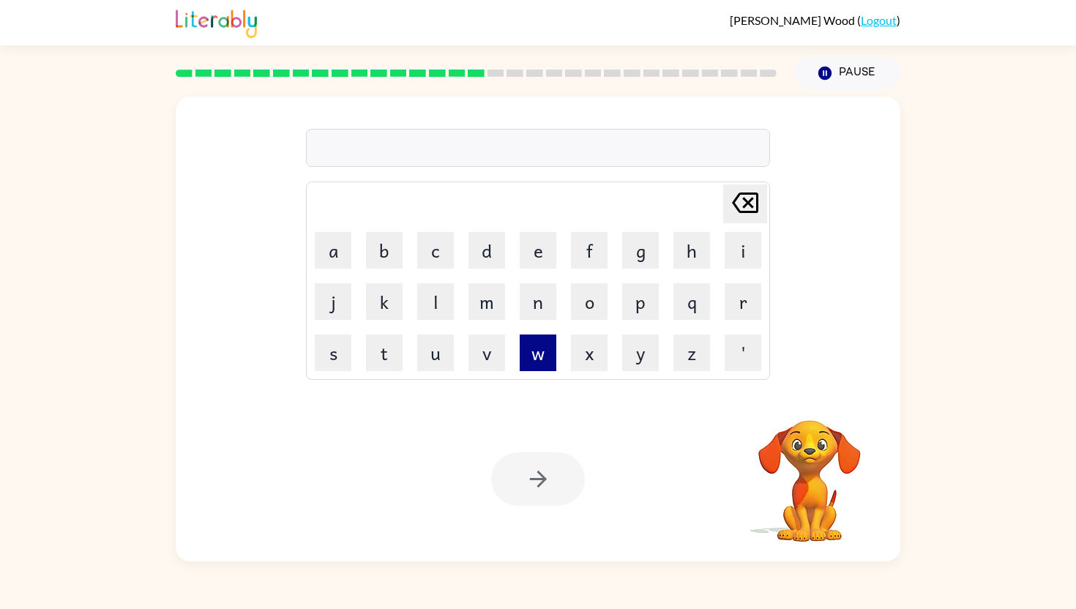
click at [537, 345] on button "w" at bounding box center [538, 353] width 37 height 37
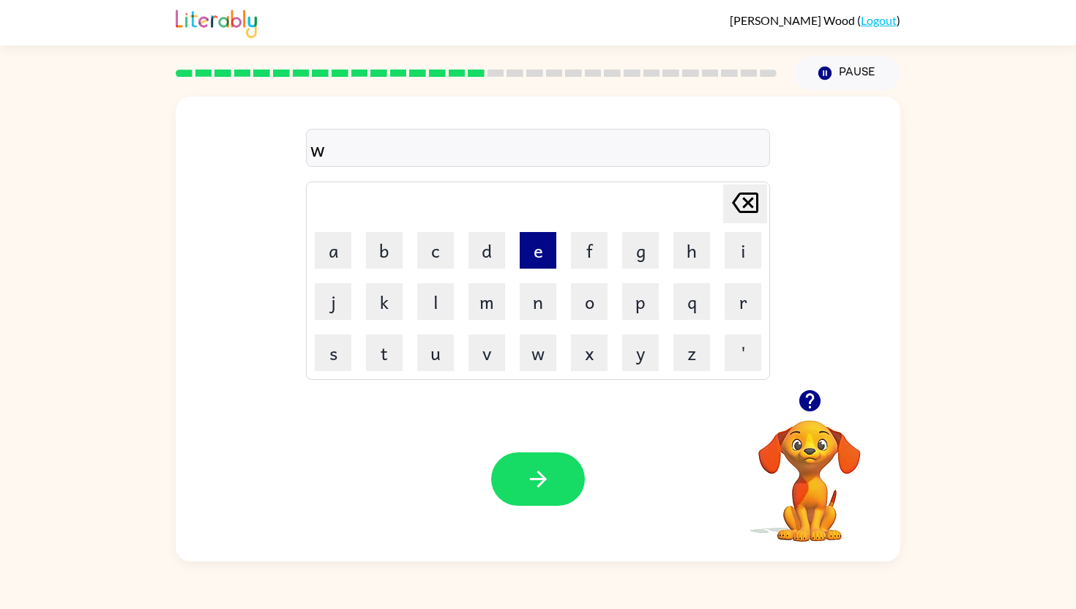
click at [547, 250] on button "e" at bounding box center [538, 250] width 37 height 37
click at [394, 250] on button "b" at bounding box center [384, 250] width 37 height 37
click at [565, 477] on button "button" at bounding box center [538, 479] width 94 height 53
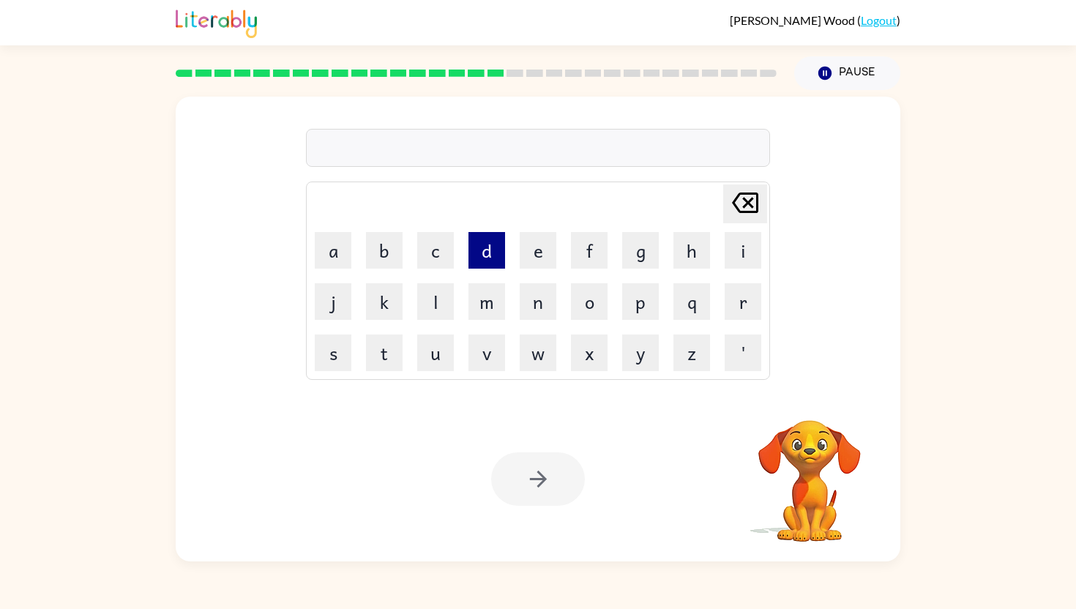
click at [483, 245] on button "d" at bounding box center [487, 250] width 37 height 37
click at [737, 252] on button "i" at bounding box center [743, 250] width 37 height 37
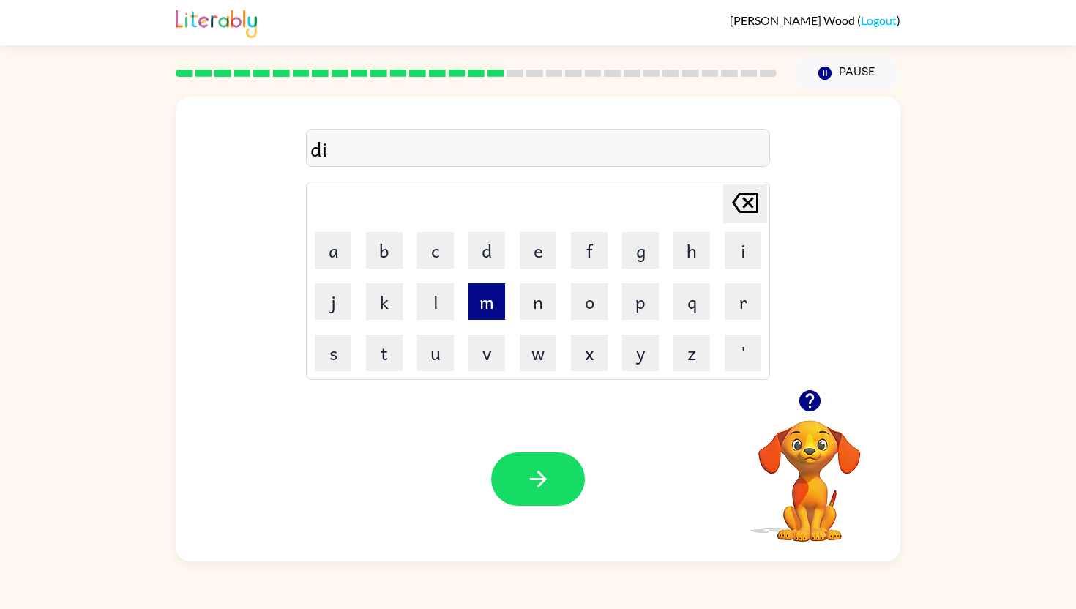
click at [487, 302] on button "m" at bounding box center [487, 301] width 37 height 37
click at [487, 301] on button "m" at bounding box center [487, 301] width 37 height 37
click at [548, 256] on button "e" at bounding box center [538, 250] width 37 height 37
click at [741, 308] on button "r" at bounding box center [743, 301] width 37 height 37
click at [522, 474] on button "button" at bounding box center [538, 479] width 94 height 53
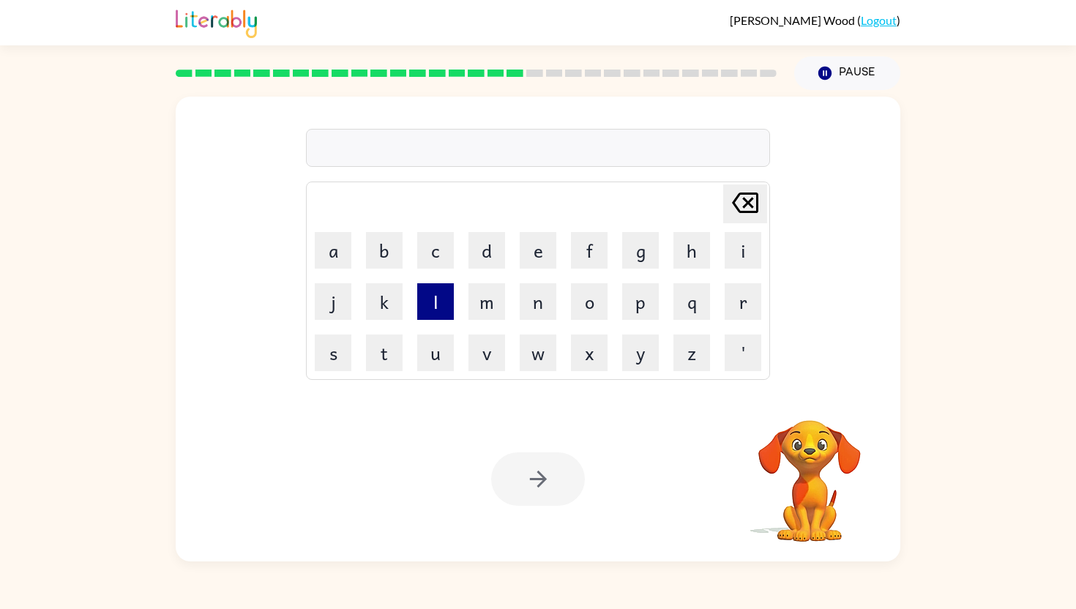
click at [444, 308] on button "l" at bounding box center [435, 301] width 37 height 37
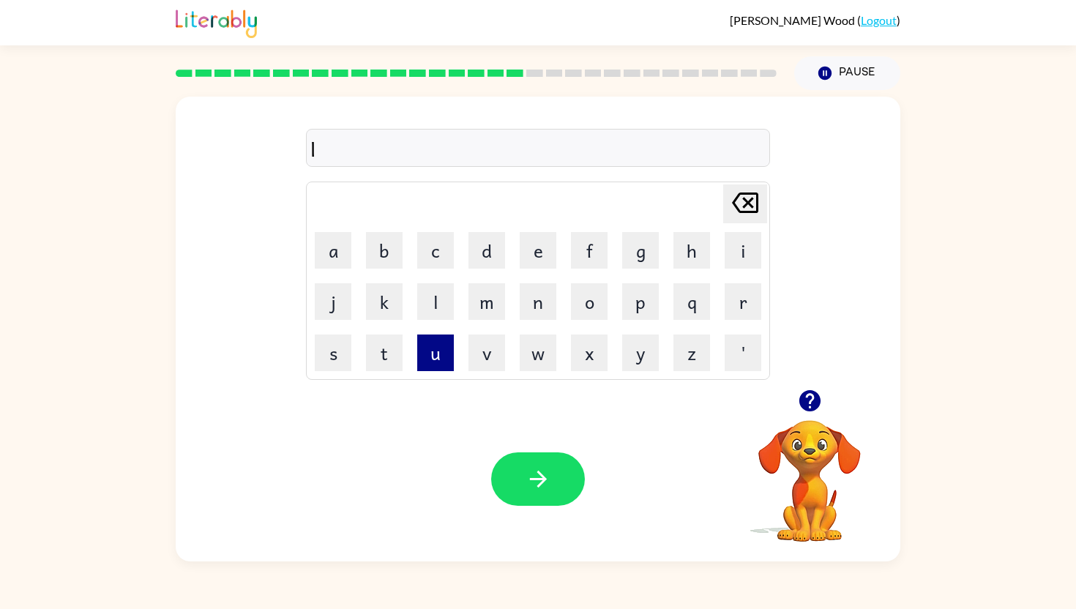
click at [420, 365] on button "u" at bounding box center [435, 353] width 37 height 37
click at [430, 260] on button "c" at bounding box center [435, 250] width 37 height 37
click at [392, 297] on button "k" at bounding box center [384, 301] width 37 height 37
click at [652, 351] on button "y" at bounding box center [640, 353] width 37 height 37
click at [550, 240] on button "e" at bounding box center [538, 250] width 37 height 37
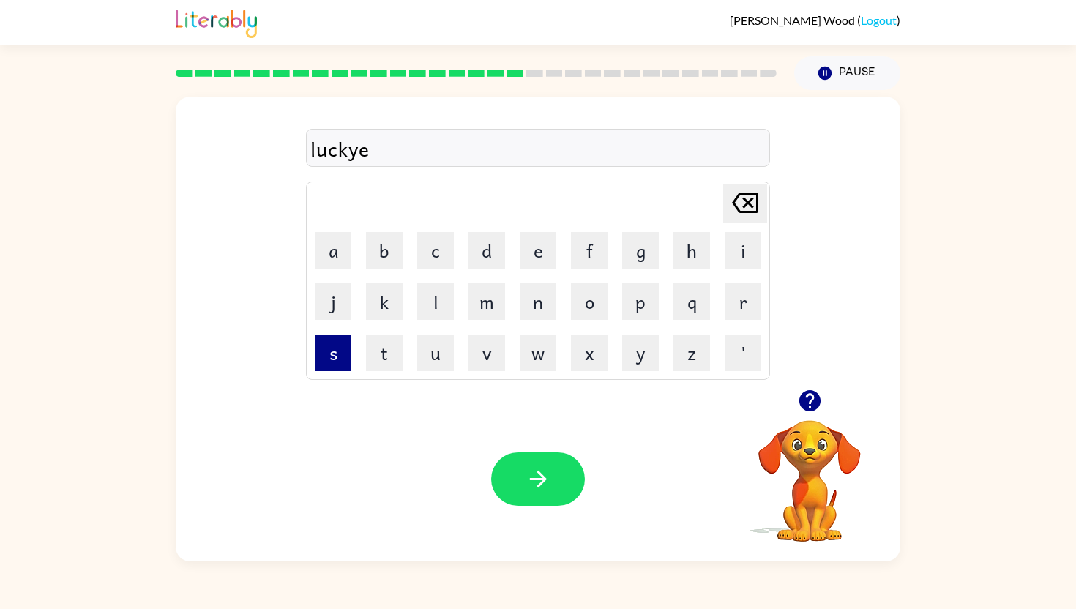
click at [318, 362] on button "s" at bounding box center [333, 353] width 37 height 37
click at [384, 361] on button "t" at bounding box center [384, 353] width 37 height 37
click at [532, 478] on icon "button" at bounding box center [537, 479] width 17 height 17
click at [533, 303] on button "n" at bounding box center [538, 301] width 37 height 37
click at [538, 253] on button "e" at bounding box center [538, 250] width 37 height 37
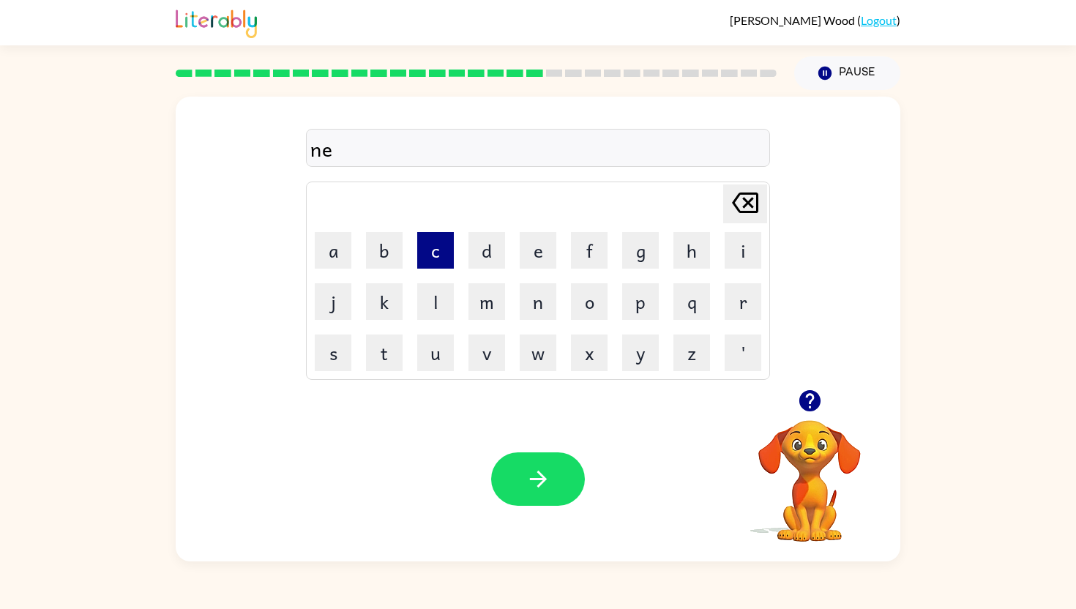
click at [428, 258] on button "c" at bounding box center [435, 250] width 37 height 37
click at [388, 297] on button "k" at bounding box center [384, 301] width 37 height 37
click at [380, 357] on button "t" at bounding box center [384, 353] width 37 height 37
click at [740, 249] on button "i" at bounding box center [743, 250] width 37 height 37
click at [538, 254] on button "e" at bounding box center [538, 250] width 37 height 37
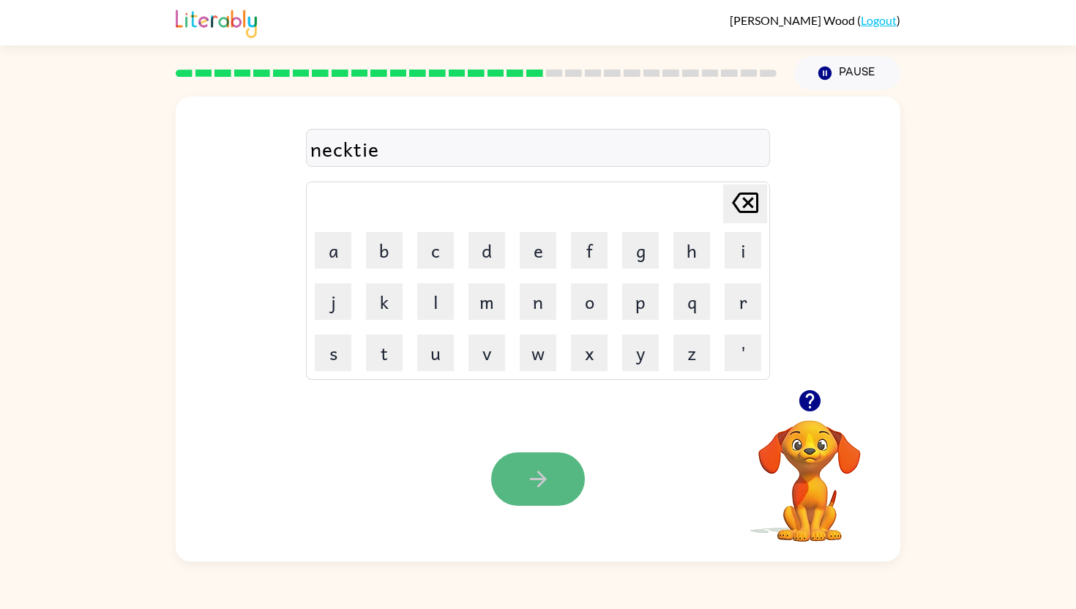
click at [529, 471] on icon "button" at bounding box center [539, 479] width 26 height 26
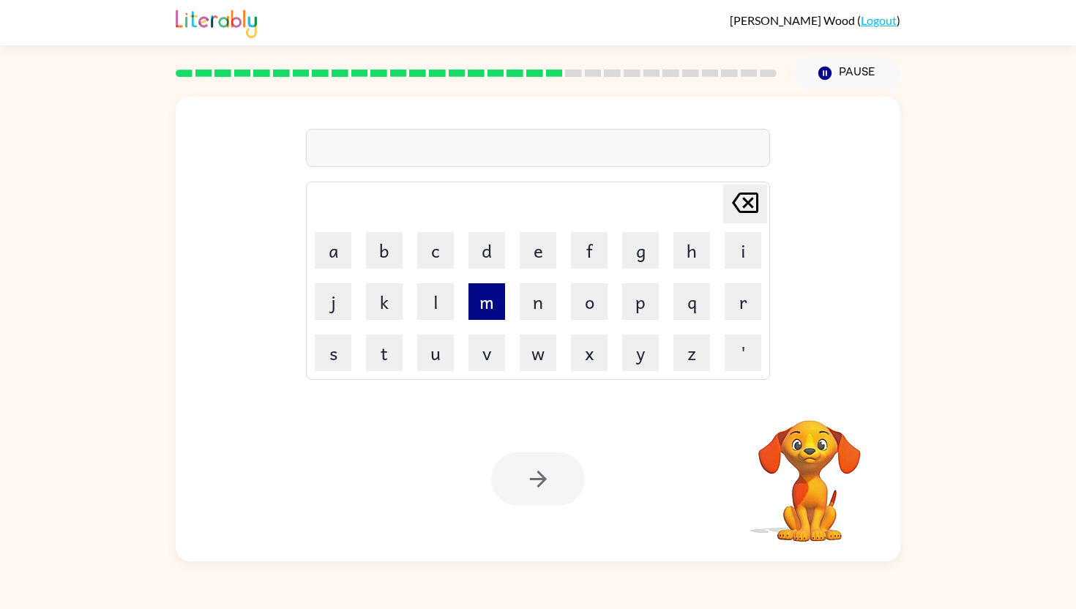
click at [477, 309] on button "m" at bounding box center [487, 301] width 37 height 37
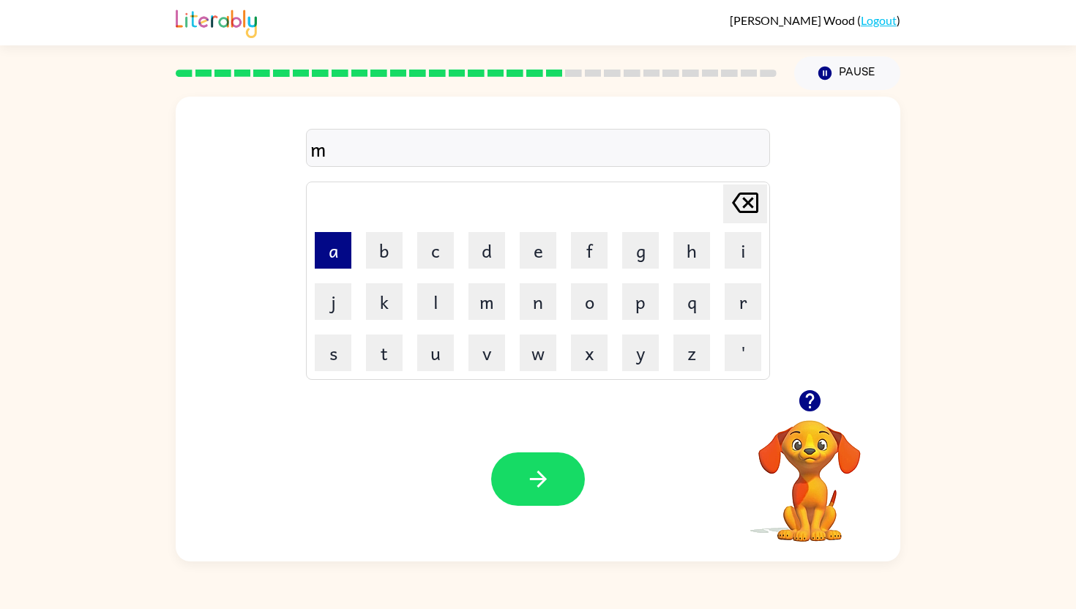
click at [335, 264] on button "a" at bounding box center [333, 250] width 37 height 37
click at [339, 361] on button "s" at bounding box center [333, 353] width 37 height 37
click at [701, 250] on button "h" at bounding box center [692, 250] width 37 height 37
click at [537, 253] on button "e" at bounding box center [538, 250] width 37 height 37
click at [493, 252] on button "d" at bounding box center [487, 250] width 37 height 37
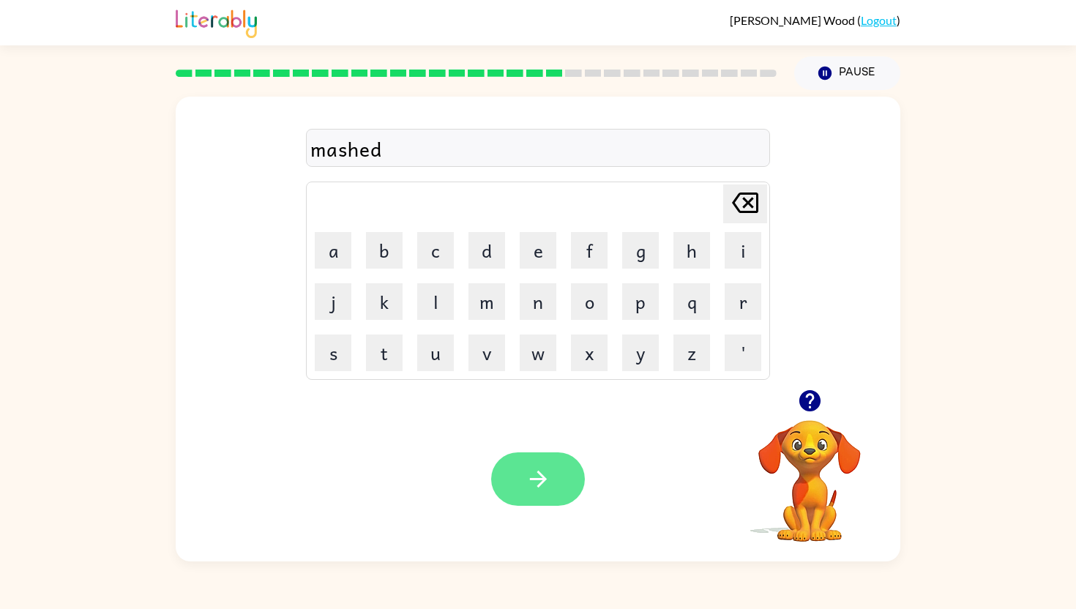
click at [513, 474] on button "button" at bounding box center [538, 479] width 94 height 53
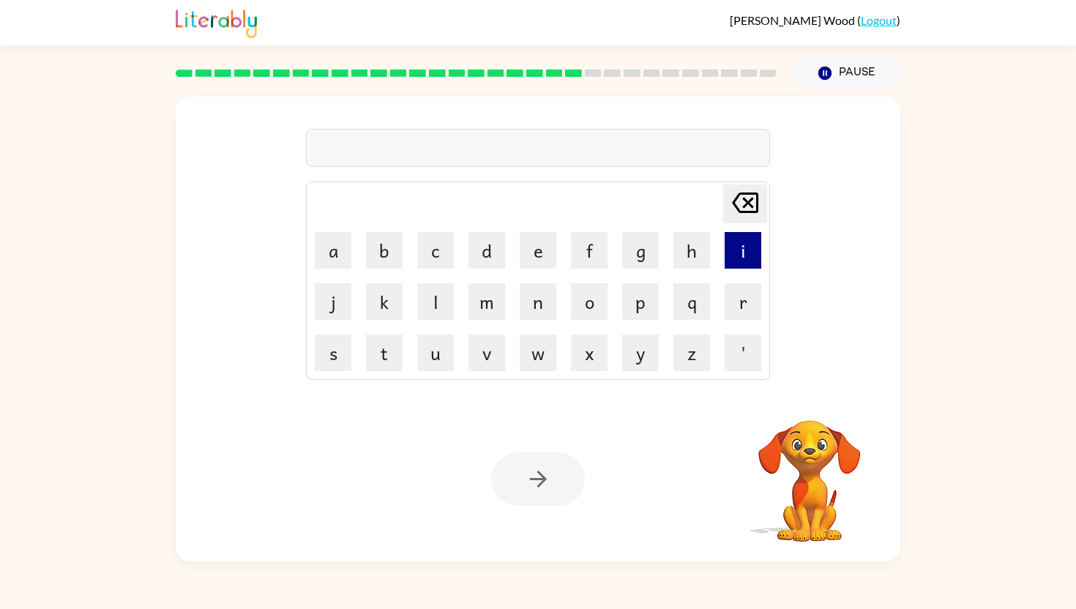
click at [748, 250] on button "i" at bounding box center [743, 250] width 37 height 37
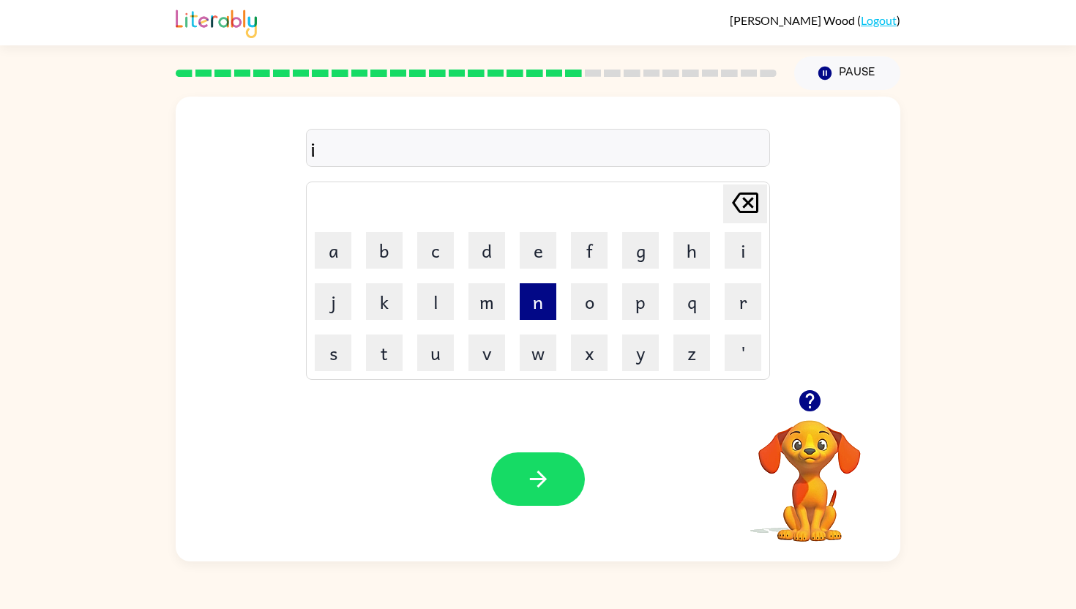
click at [529, 311] on button "n" at bounding box center [538, 301] width 37 height 37
click at [475, 258] on button "d" at bounding box center [487, 250] width 37 height 37
click at [737, 258] on button "i" at bounding box center [743, 250] width 37 height 37
click at [393, 289] on button "k" at bounding box center [384, 301] width 37 height 37
click at [332, 243] on button "a" at bounding box center [333, 250] width 37 height 37
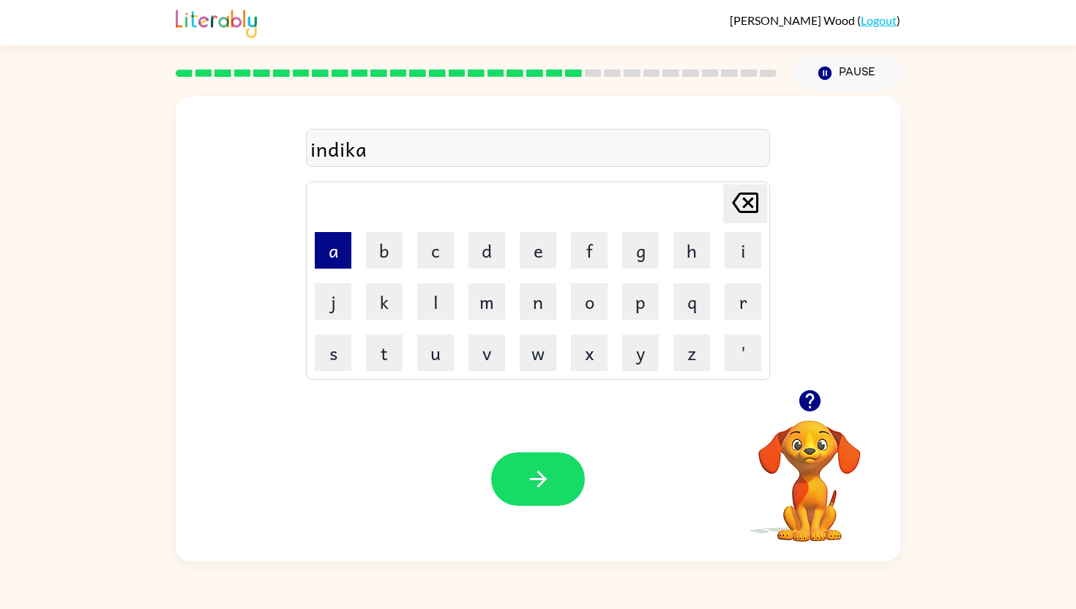
click at [333, 261] on button "a" at bounding box center [333, 250] width 37 height 37
click at [751, 205] on icon at bounding box center [745, 203] width 26 height 21
click at [385, 349] on button "t" at bounding box center [384, 353] width 37 height 37
click at [535, 252] on button "e" at bounding box center [538, 250] width 37 height 37
click at [527, 488] on icon "button" at bounding box center [539, 479] width 26 height 26
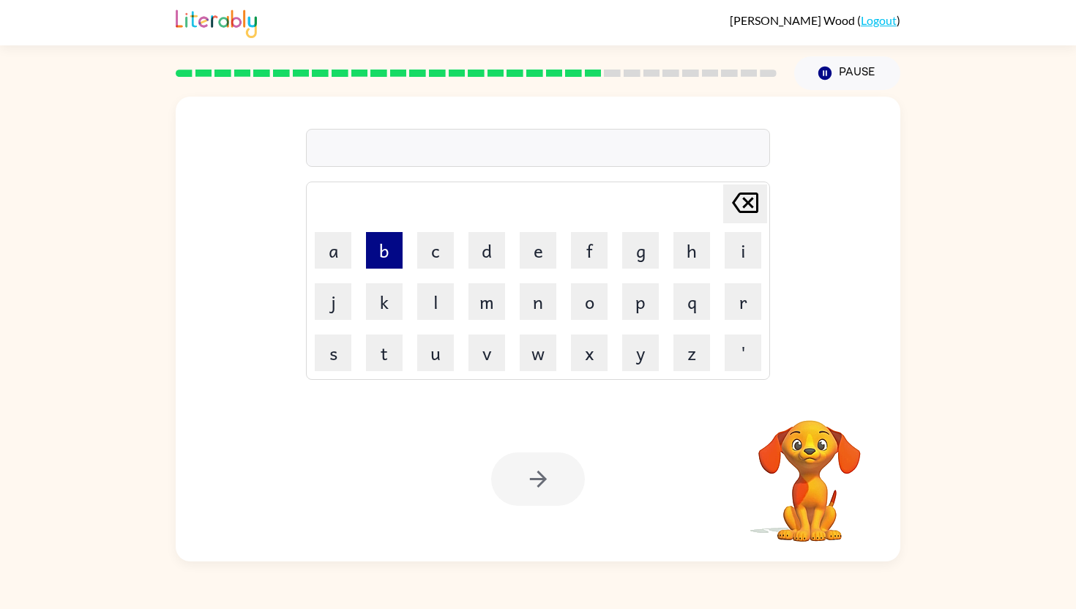
click at [395, 260] on button "b" at bounding box center [384, 250] width 37 height 37
click at [585, 315] on button "o" at bounding box center [589, 301] width 37 height 37
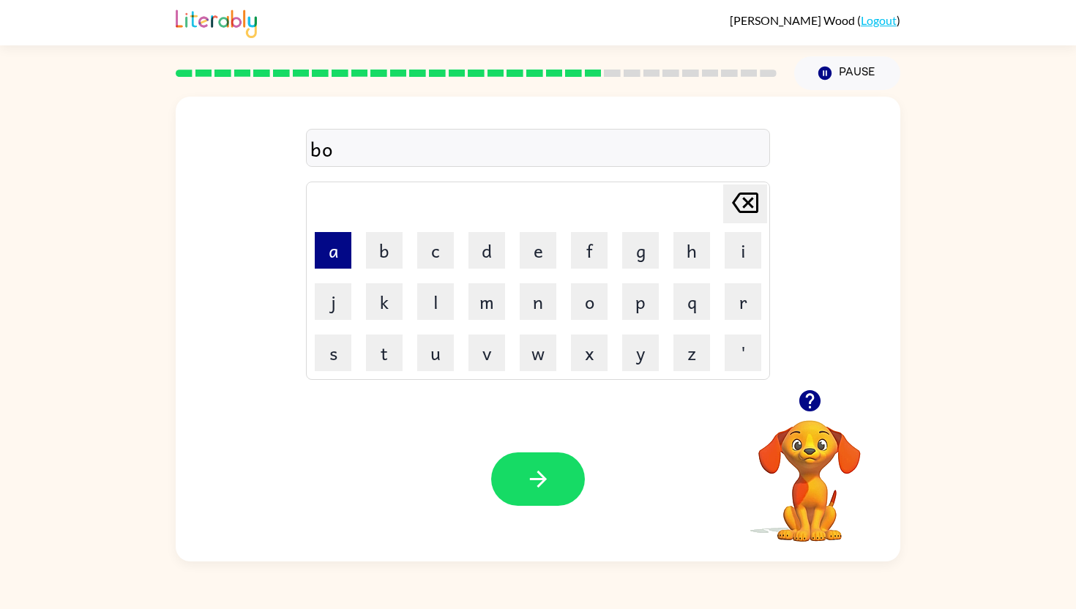
click at [329, 241] on button "a" at bounding box center [333, 250] width 37 height 37
click at [389, 352] on button "t" at bounding box center [384, 353] width 37 height 37
click at [689, 245] on button "h" at bounding box center [692, 250] width 37 height 37
click at [586, 292] on button "o" at bounding box center [589, 301] width 37 height 37
click at [529, 253] on button "e" at bounding box center [538, 250] width 37 height 37
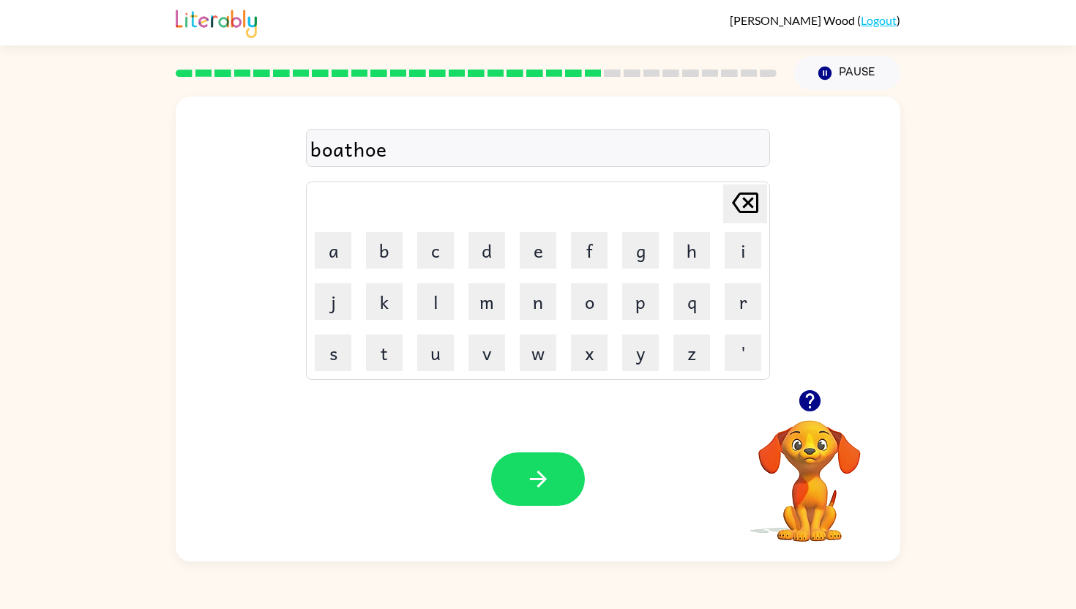
click at [745, 214] on icon "[PERSON_NAME] last character input" at bounding box center [745, 202] width 35 height 35
click at [753, 201] on icon "[PERSON_NAME] last character input" at bounding box center [745, 202] width 35 height 35
click at [695, 246] on button "h" at bounding box center [692, 250] width 37 height 37
click at [529, 253] on button "e" at bounding box center [538, 250] width 37 height 37
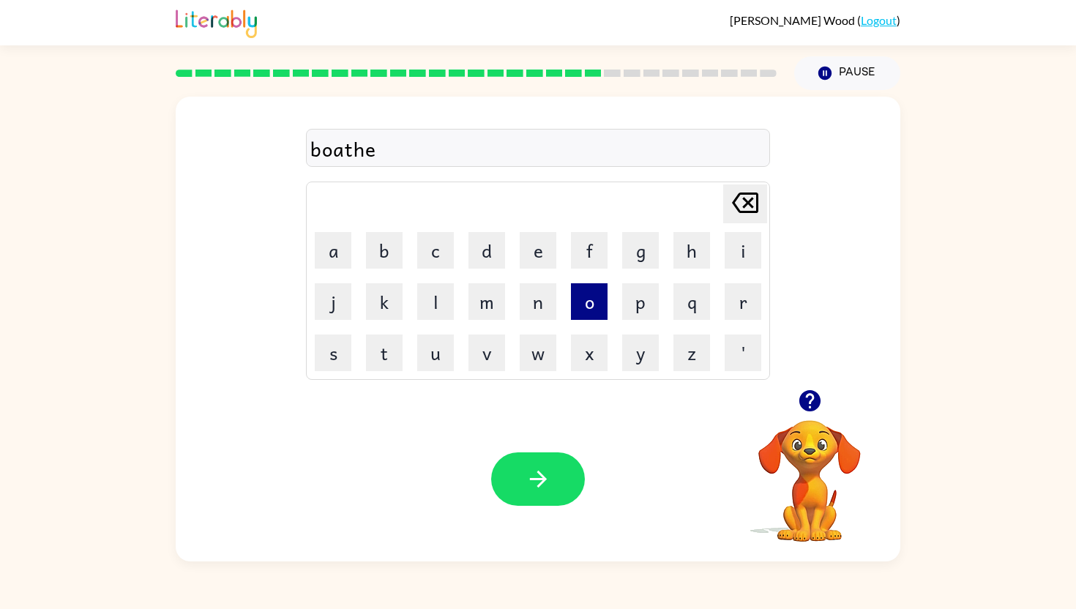
click at [587, 313] on button "o" at bounding box center [589, 301] width 37 height 37
click at [747, 208] on icon "[PERSON_NAME] last character input" at bounding box center [745, 202] width 35 height 35
click at [448, 348] on button "u" at bounding box center [435, 353] width 37 height 37
click at [739, 209] on icon at bounding box center [745, 203] width 26 height 21
click at [740, 212] on icon at bounding box center [745, 203] width 26 height 21
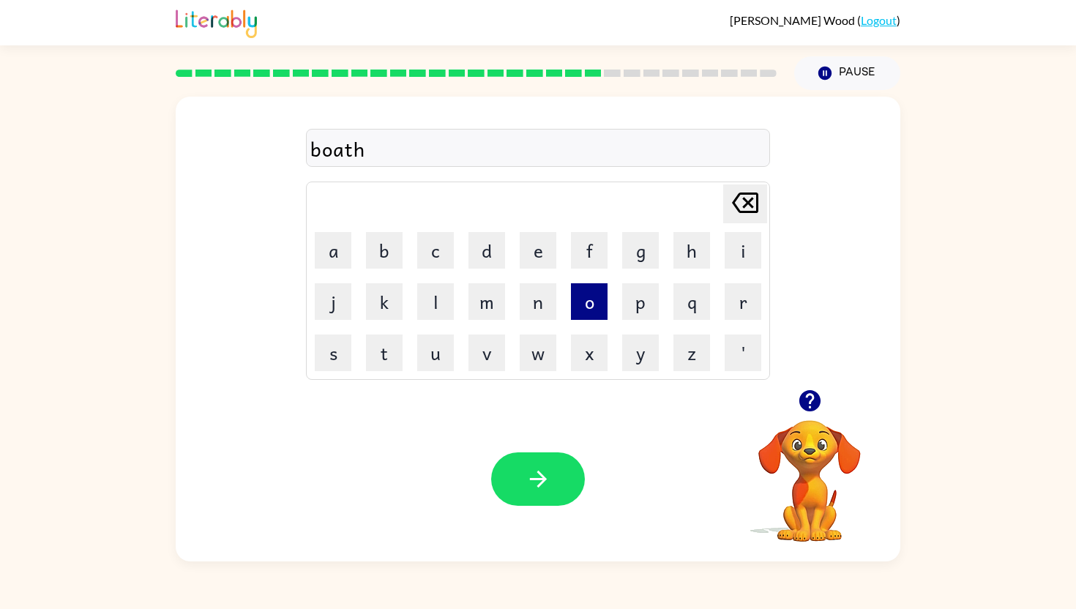
click at [581, 308] on button "o" at bounding box center [589, 301] width 37 height 37
click at [525, 351] on button "w" at bounding box center [538, 353] width 37 height 37
click at [445, 243] on button "c" at bounding box center [435, 250] width 37 height 37
click at [532, 249] on button "e" at bounding box center [538, 250] width 37 height 37
click at [742, 209] on icon "[PERSON_NAME] last character input" at bounding box center [745, 202] width 35 height 35
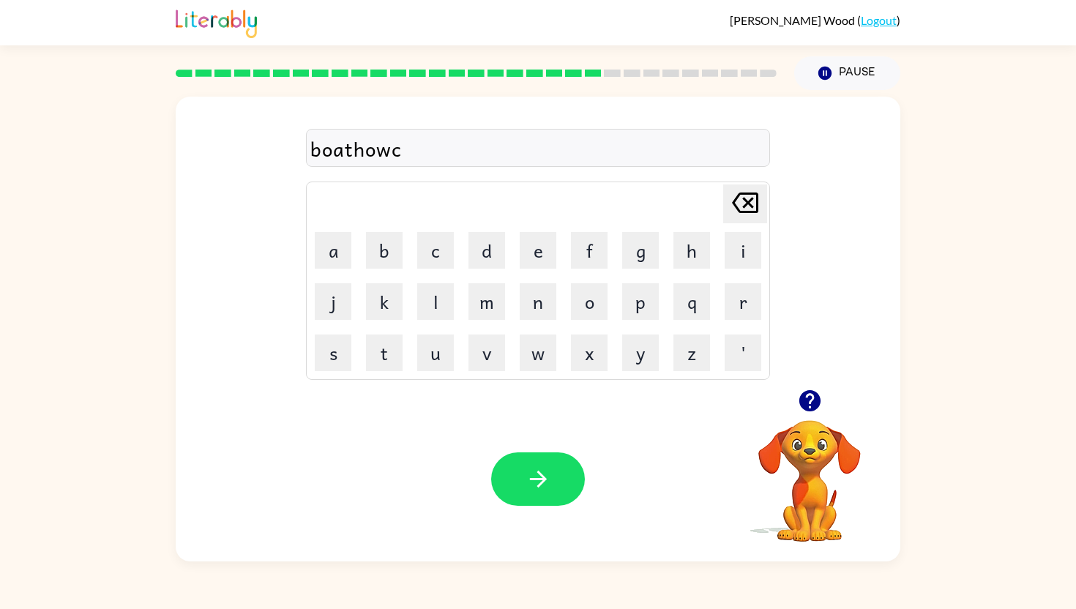
click at [744, 209] on icon "[PERSON_NAME] last character input" at bounding box center [745, 202] width 35 height 35
click at [745, 210] on icon "[PERSON_NAME] last character input" at bounding box center [745, 202] width 35 height 35
click at [545, 248] on button "e" at bounding box center [538, 250] width 37 height 37
click at [337, 347] on button "s" at bounding box center [333, 353] width 37 height 37
click at [537, 258] on button "e" at bounding box center [538, 250] width 37 height 37
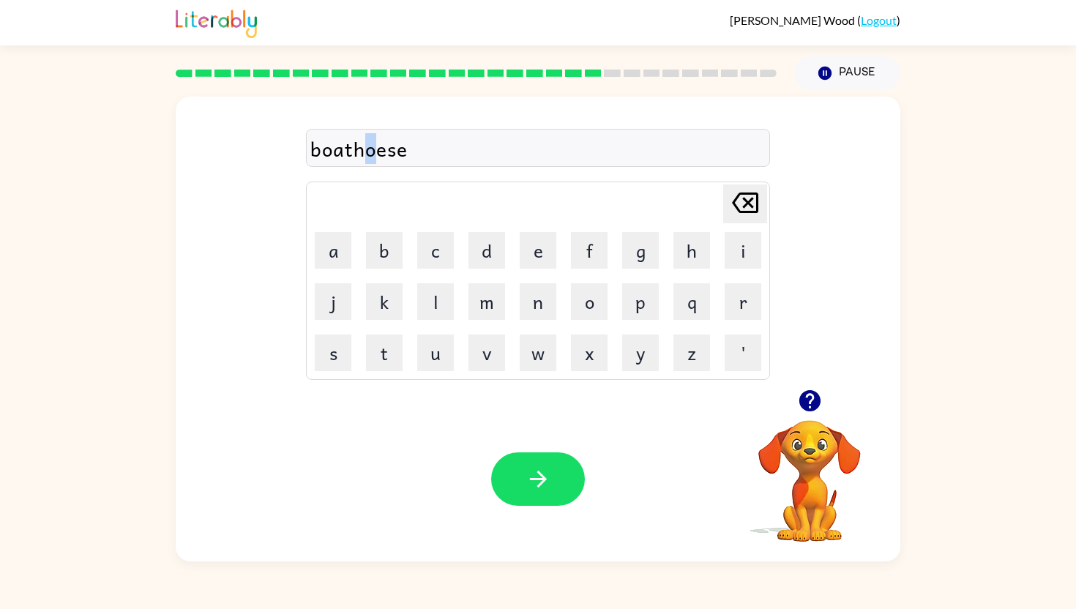
drag, startPoint x: 376, startPoint y: 151, endPoint x: 362, endPoint y: 146, distance: 14.6
click at [362, 146] on div "boathoese" at bounding box center [537, 148] width 455 height 31
click at [376, 151] on div "boathoes" at bounding box center [537, 148] width 455 height 31
click at [537, 461] on button "button" at bounding box center [538, 479] width 94 height 53
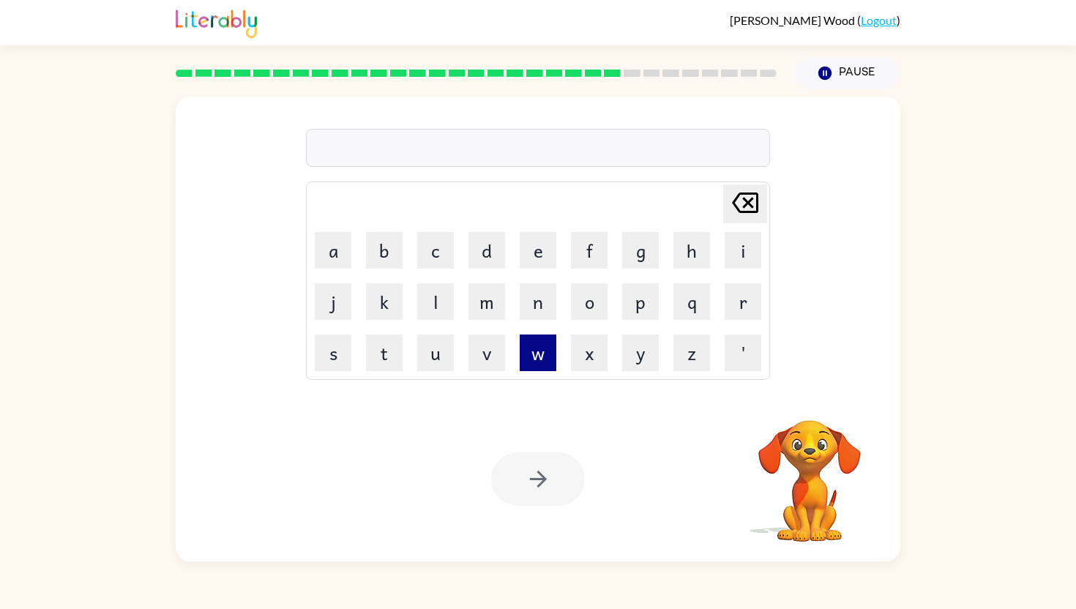
click at [542, 349] on button "w" at bounding box center [538, 353] width 37 height 37
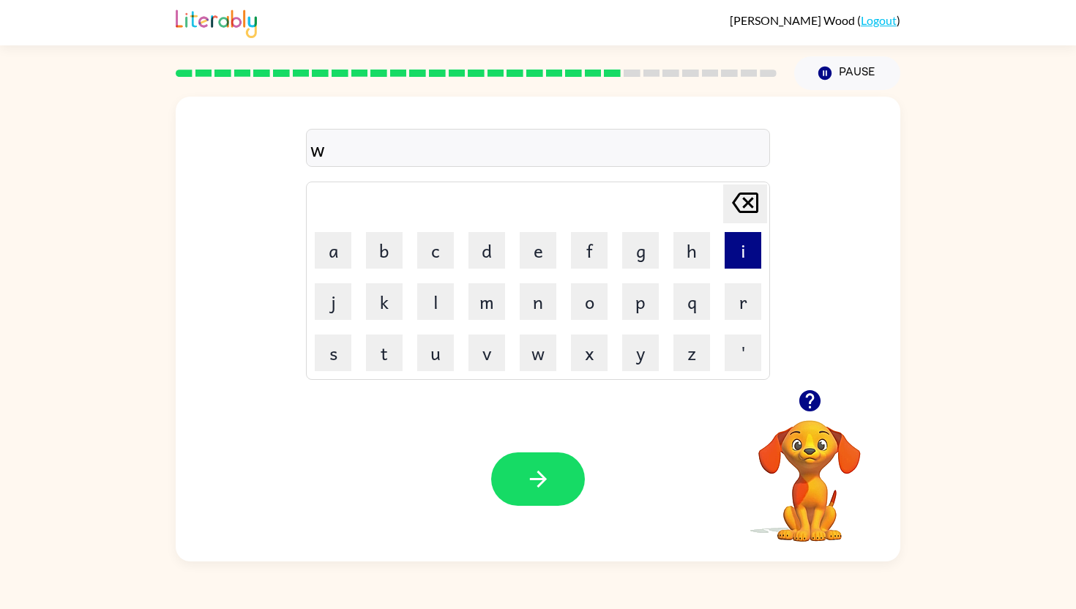
click at [737, 256] on button "i" at bounding box center [743, 250] width 37 height 37
click at [526, 306] on button "n" at bounding box center [538, 301] width 37 height 37
click at [377, 354] on button "t" at bounding box center [384, 353] width 37 height 37
click at [532, 252] on button "e" at bounding box center [538, 250] width 37 height 37
click at [758, 297] on button "r" at bounding box center [743, 301] width 37 height 37
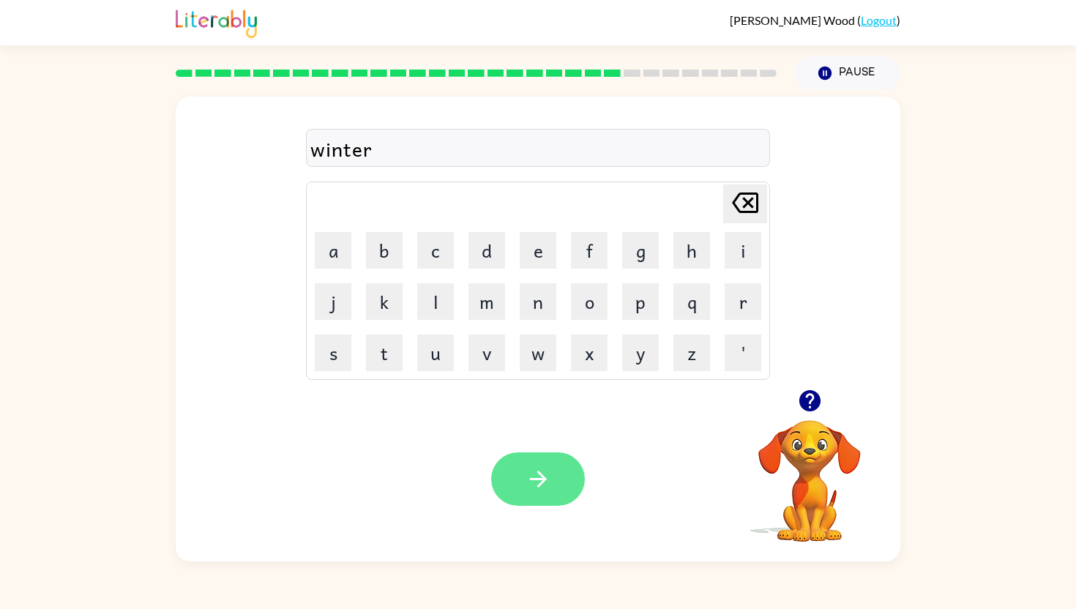
click at [535, 472] on icon "button" at bounding box center [539, 479] width 26 height 26
click at [442, 270] on td "c" at bounding box center [436, 251] width 50 height 50
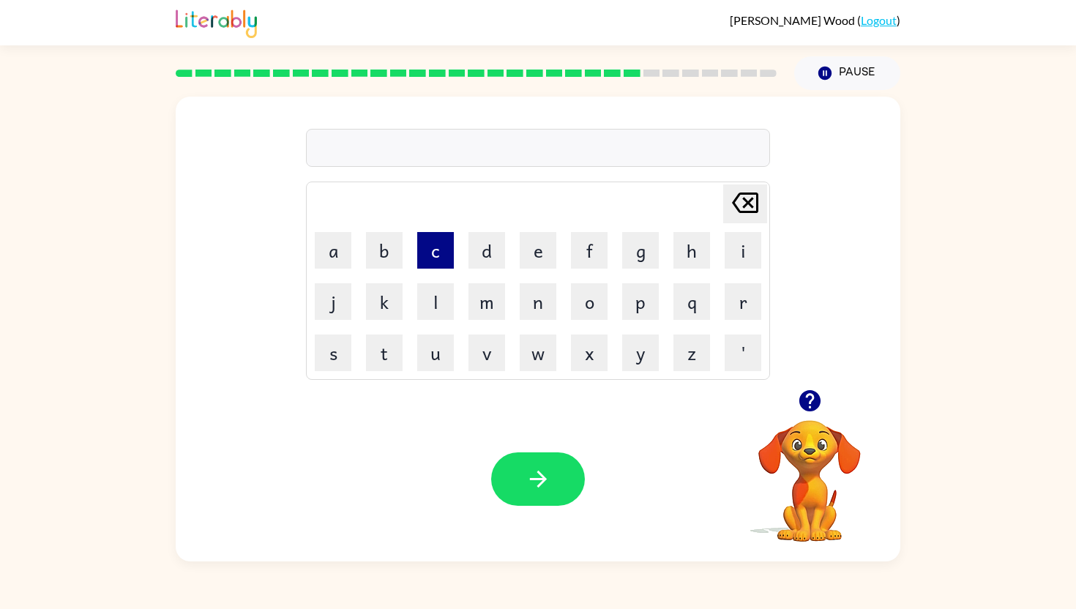
click at [437, 264] on button "c" at bounding box center [435, 250] width 37 height 37
click at [824, 75] on icon "Pause" at bounding box center [825, 73] width 16 height 16
